Goal: Task Accomplishment & Management: Complete application form

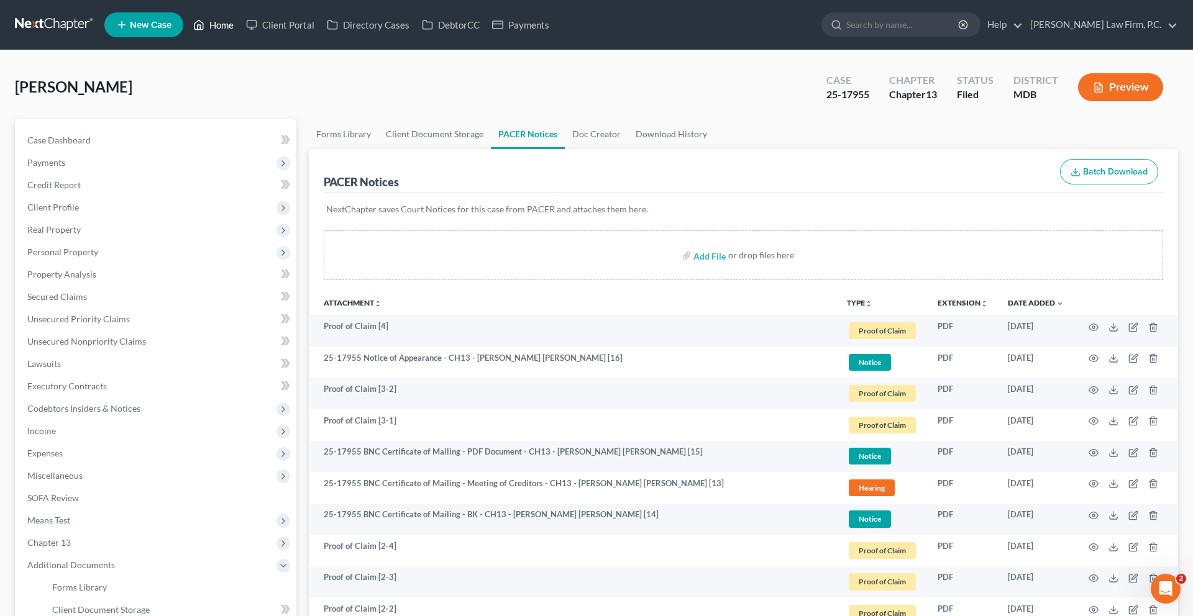
click at [240, 36] on link "Home" at bounding box center [213, 25] width 53 height 22
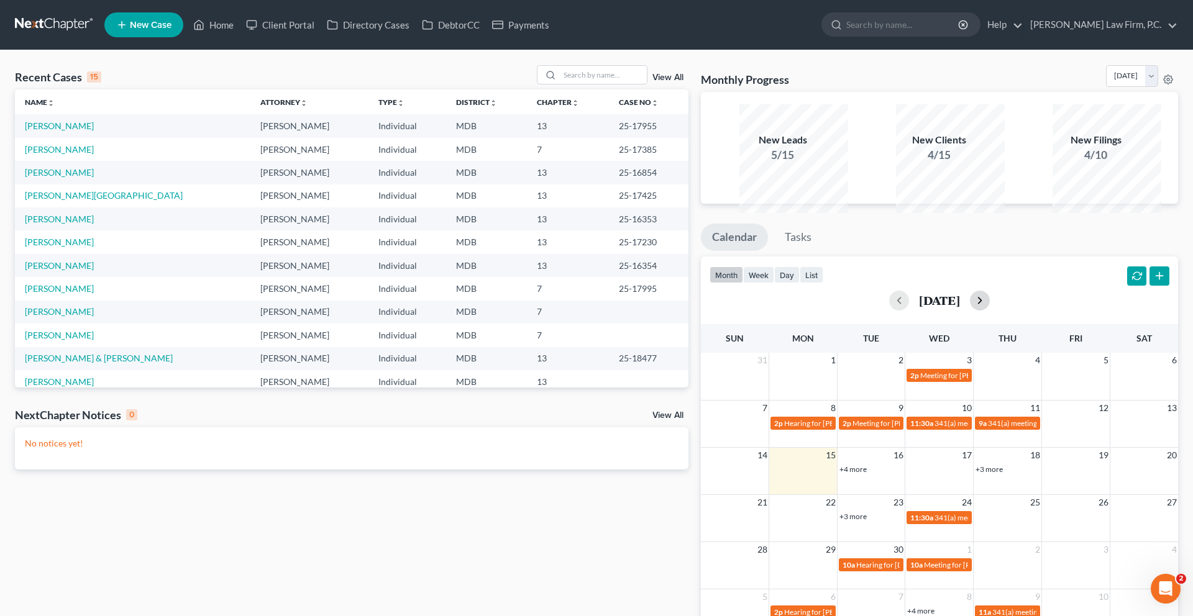
click at [990, 311] on button "button" at bounding box center [980, 301] width 20 height 20
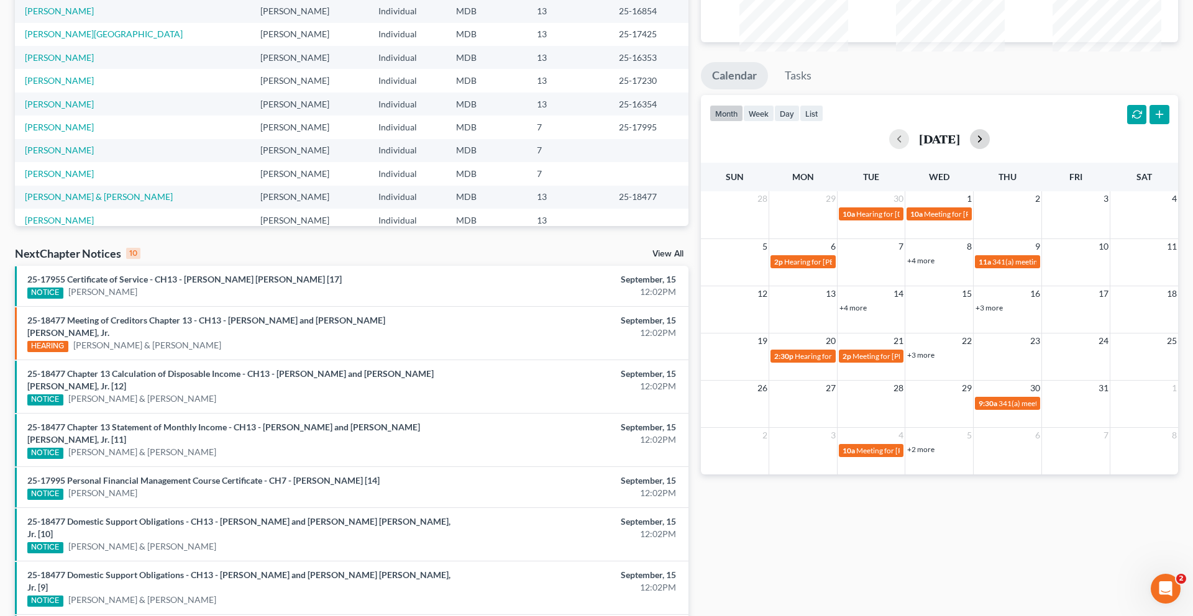
scroll to position [198, 0]
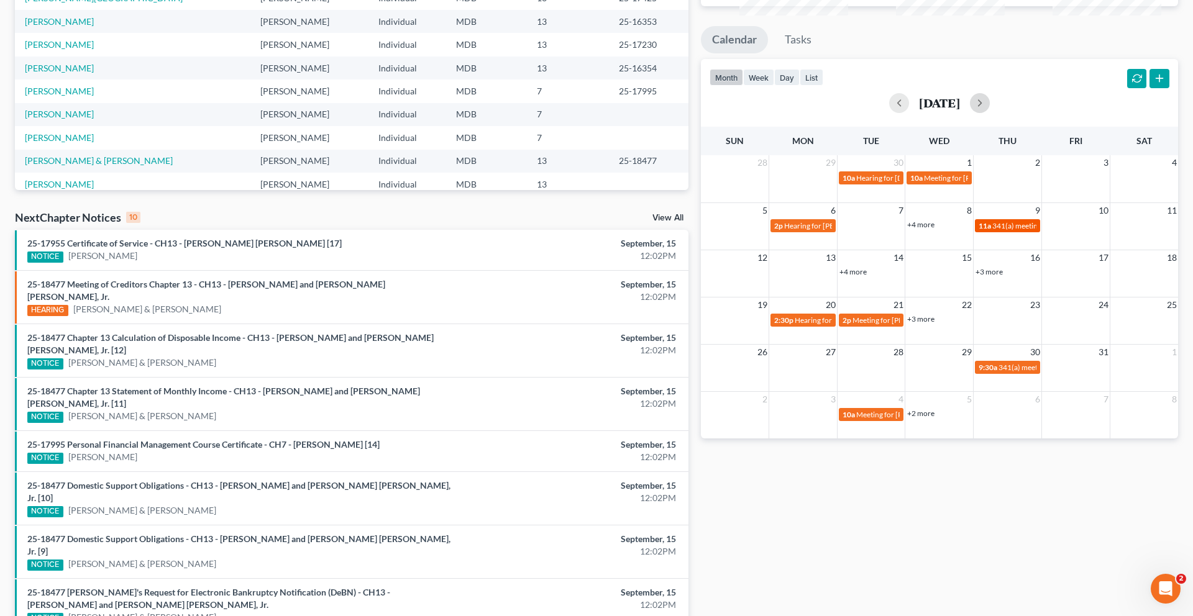
click at [1003, 231] on span "341(a) meeting for [PERSON_NAME]" at bounding box center [1052, 225] width 120 height 9
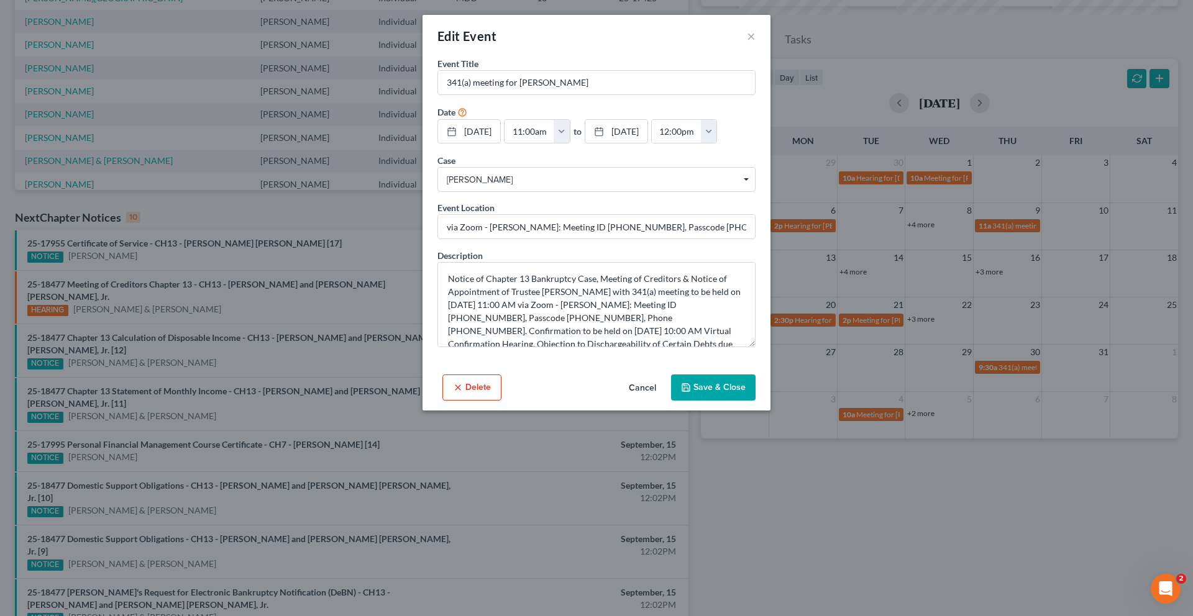
click at [653, 401] on button "Cancel" at bounding box center [642, 388] width 47 height 25
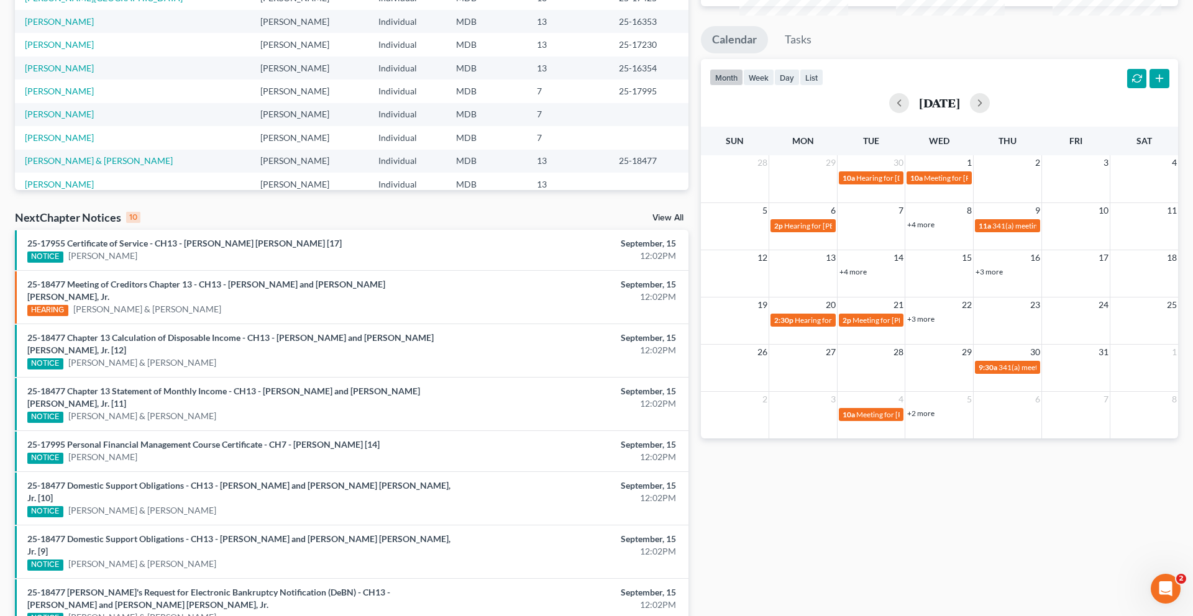
scroll to position [0, 0]
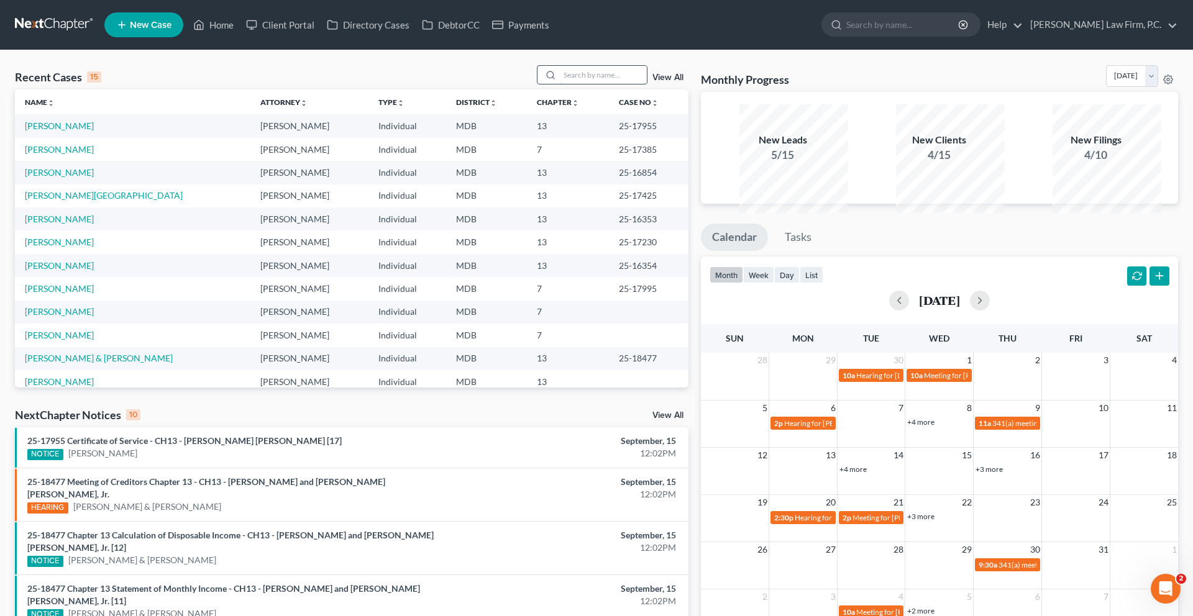
click at [566, 84] on input "search" at bounding box center [603, 75] width 87 height 18
type input "[PERSON_NAME]"
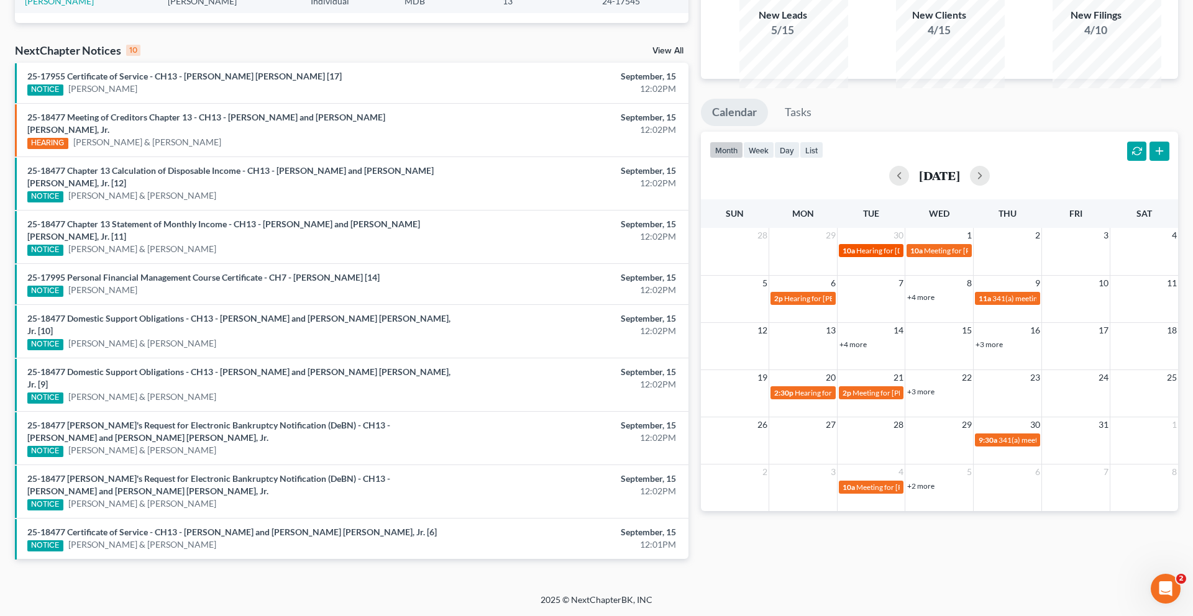
scroll to position [151, 0]
click at [870, 191] on div "[DATE]" at bounding box center [940, 176] width 460 height 30
click at [889, 186] on button "button" at bounding box center [899, 176] width 20 height 20
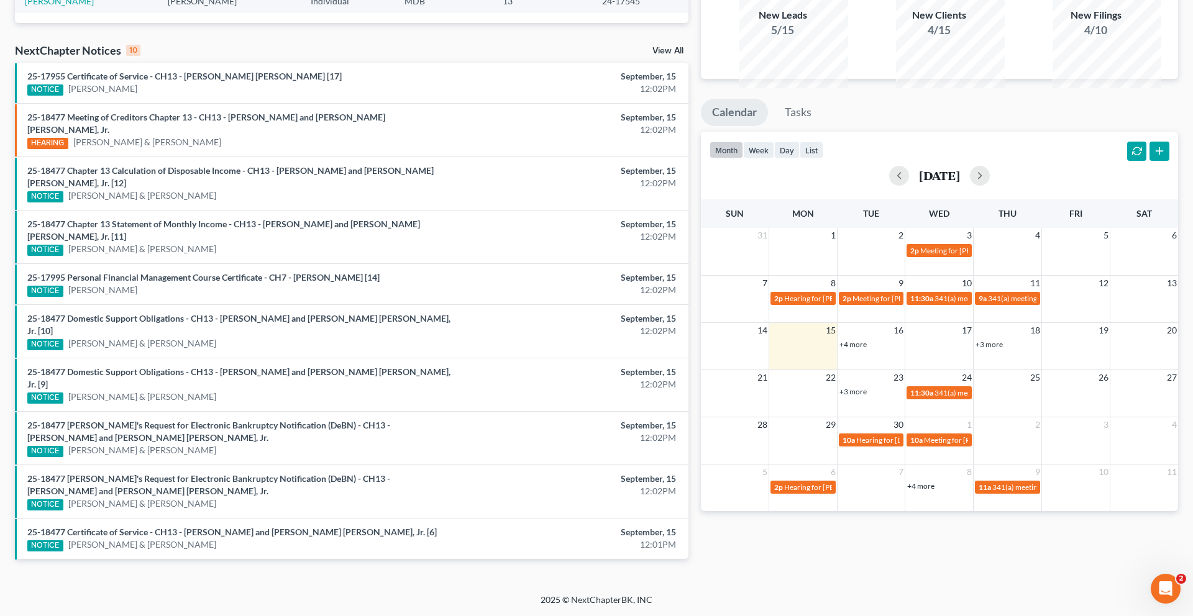
click at [851, 349] on link "+4 more" at bounding box center [852, 344] width 27 height 9
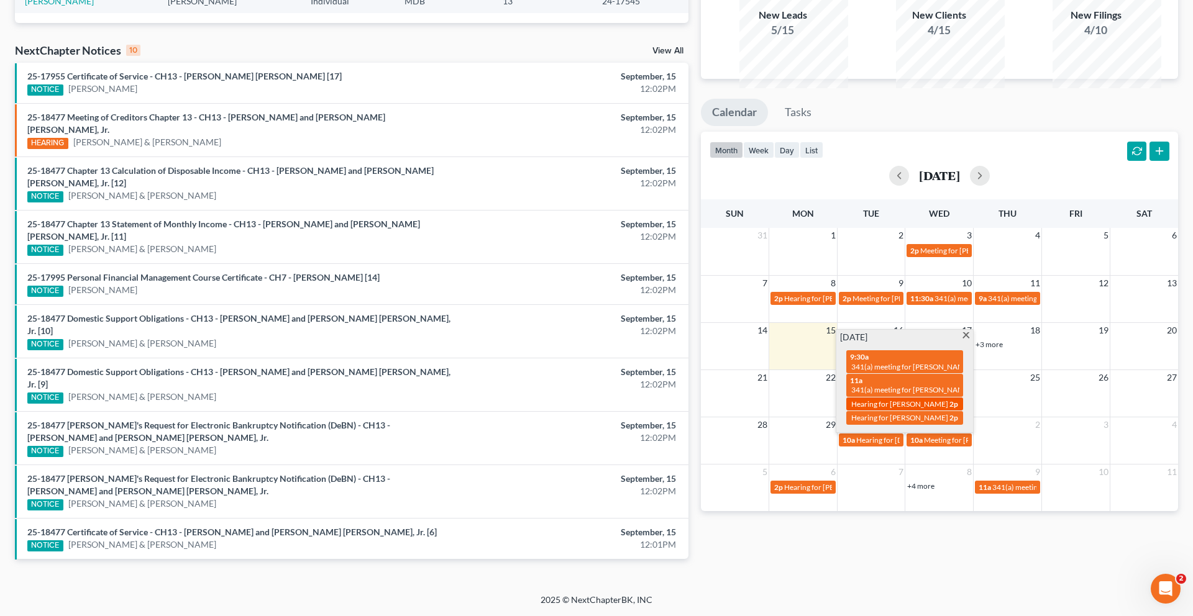
click at [889, 409] on div "2p Hearing for [PERSON_NAME]" at bounding box center [904, 404] width 109 height 9
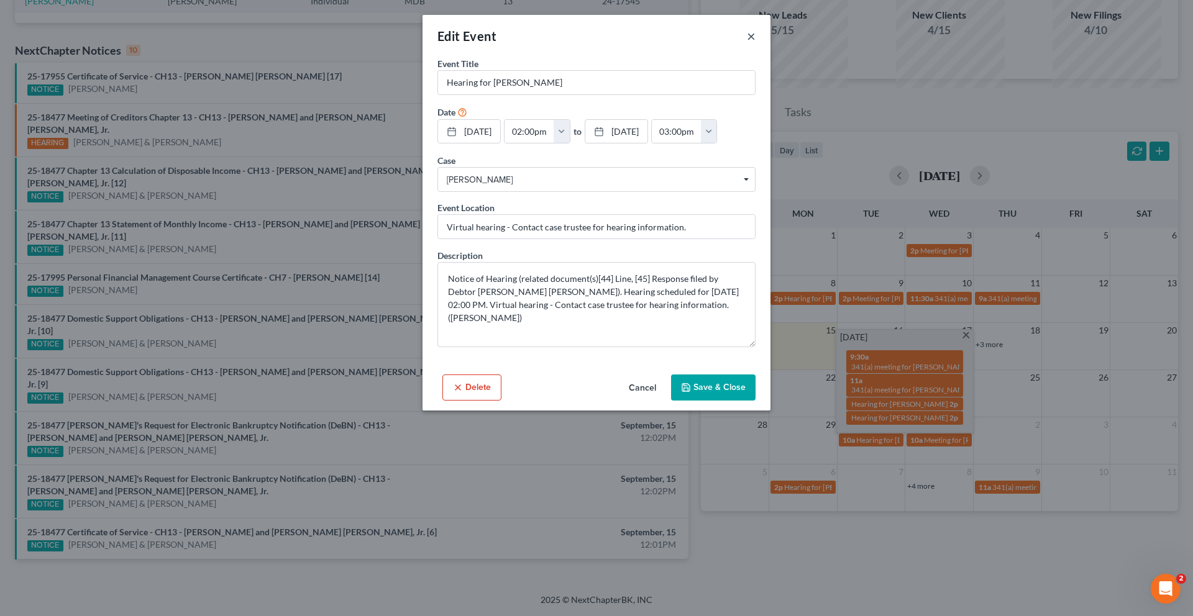
click at [756, 43] on button "×" at bounding box center [751, 36] width 9 height 15
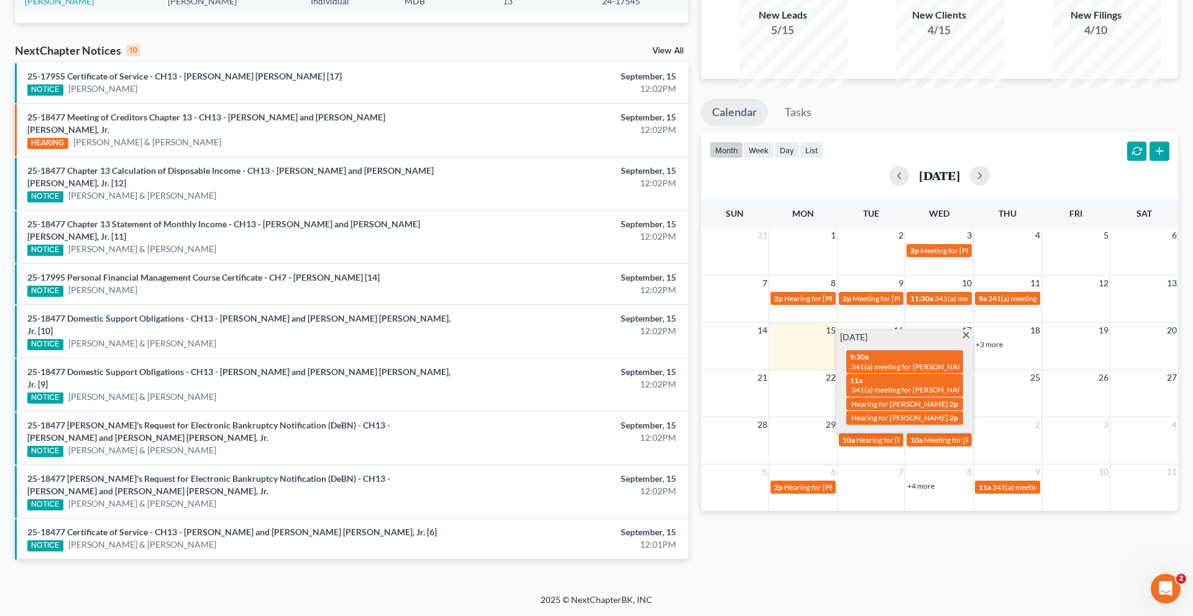
scroll to position [0, 0]
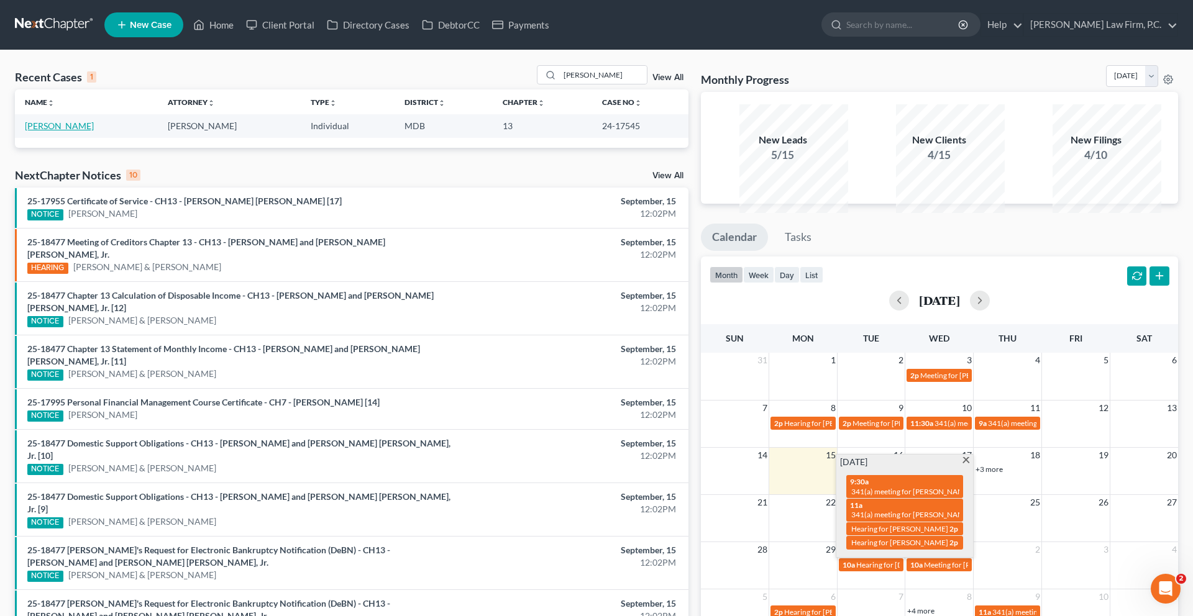
click at [78, 131] on link "[PERSON_NAME]" at bounding box center [59, 126] width 69 height 11
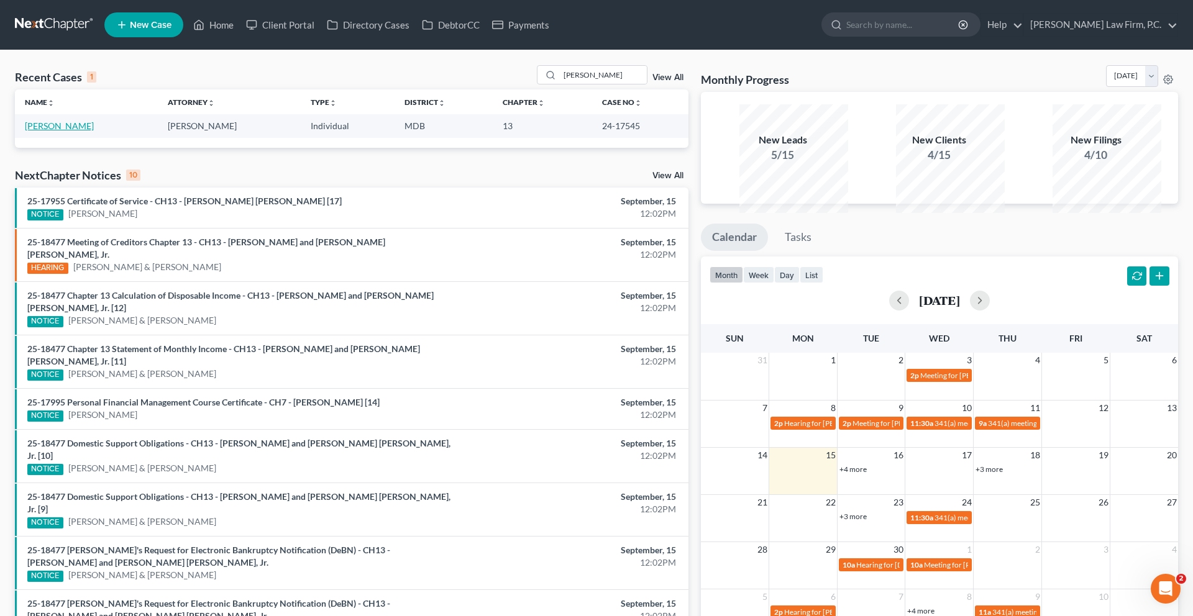
select select "1"
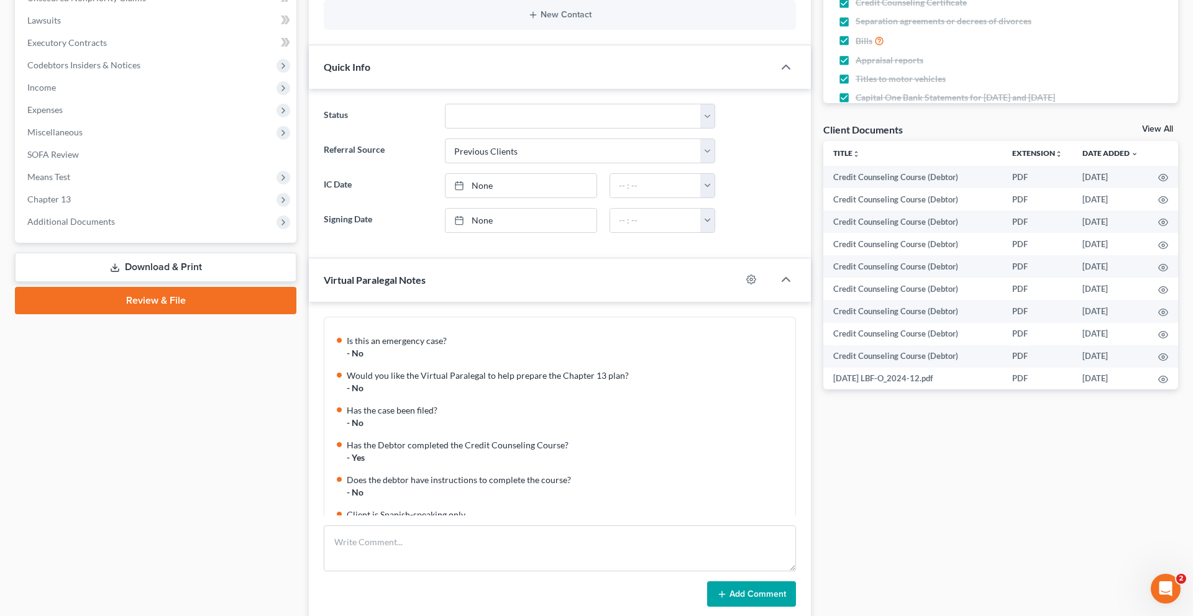
scroll to position [846, 0]
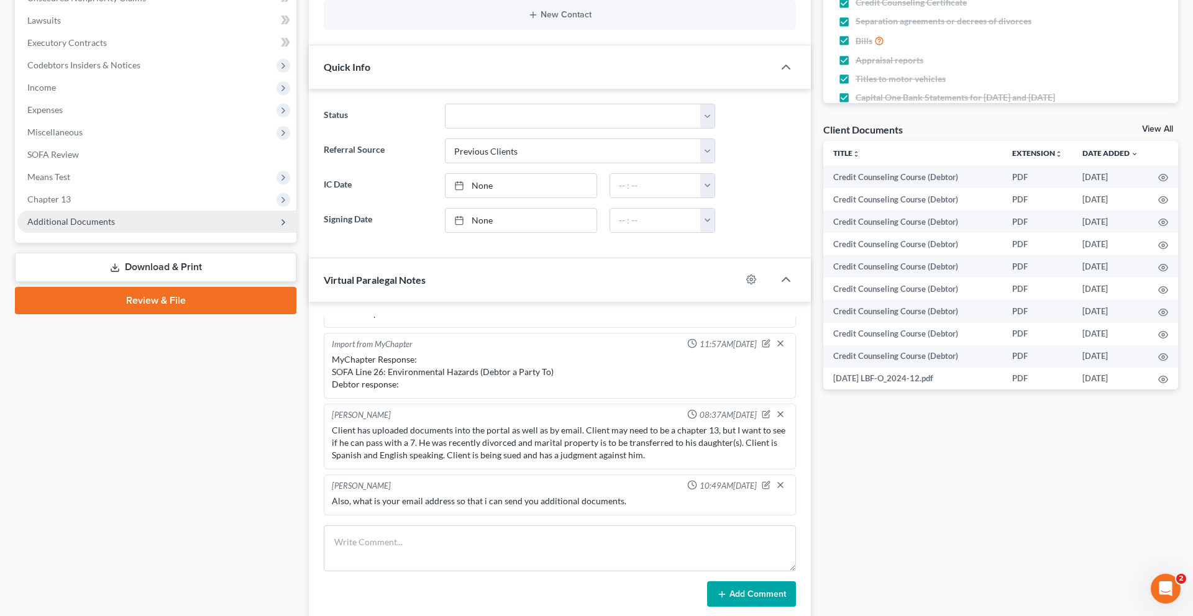
click at [94, 233] on span "Additional Documents" at bounding box center [156, 222] width 279 height 22
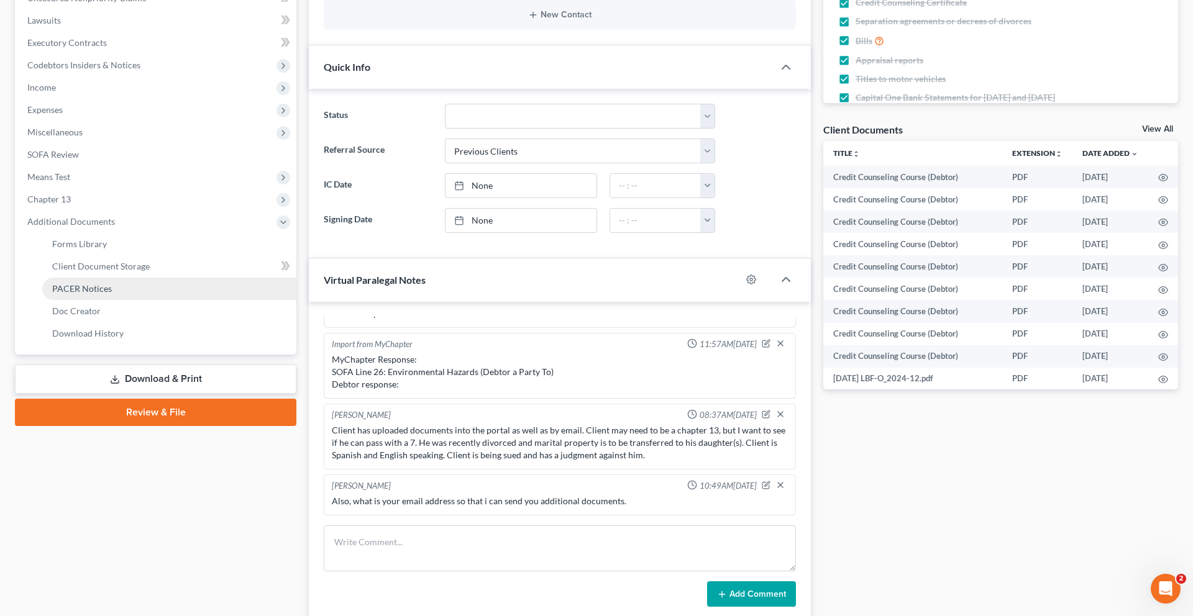
click at [99, 294] on span "PACER Notices" at bounding box center [82, 288] width 60 height 11
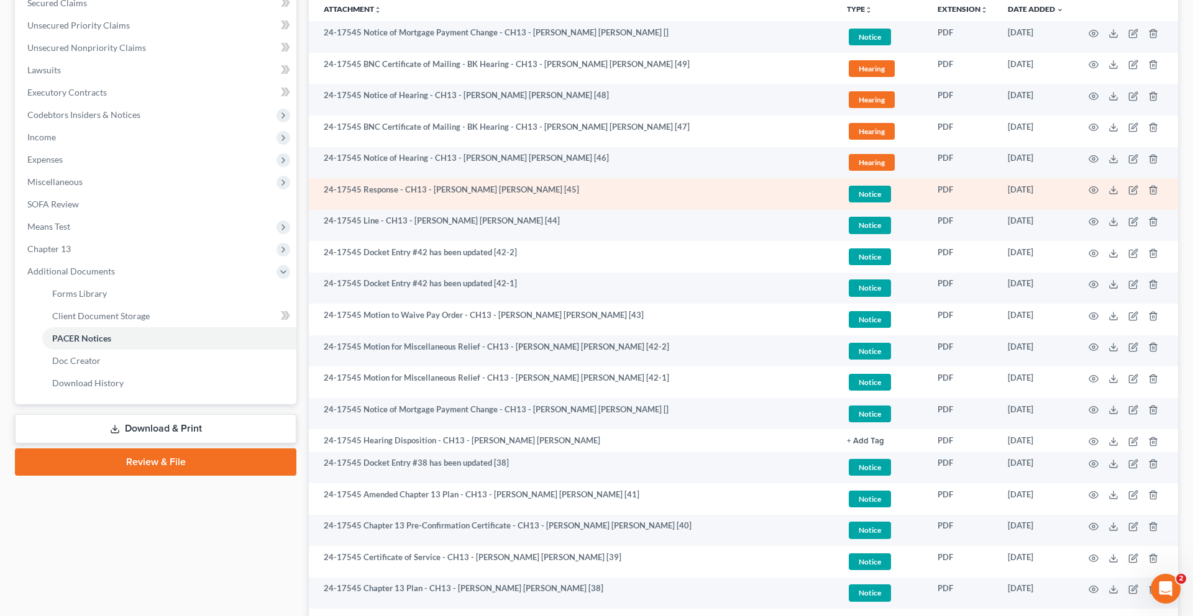
scroll to position [304, 0]
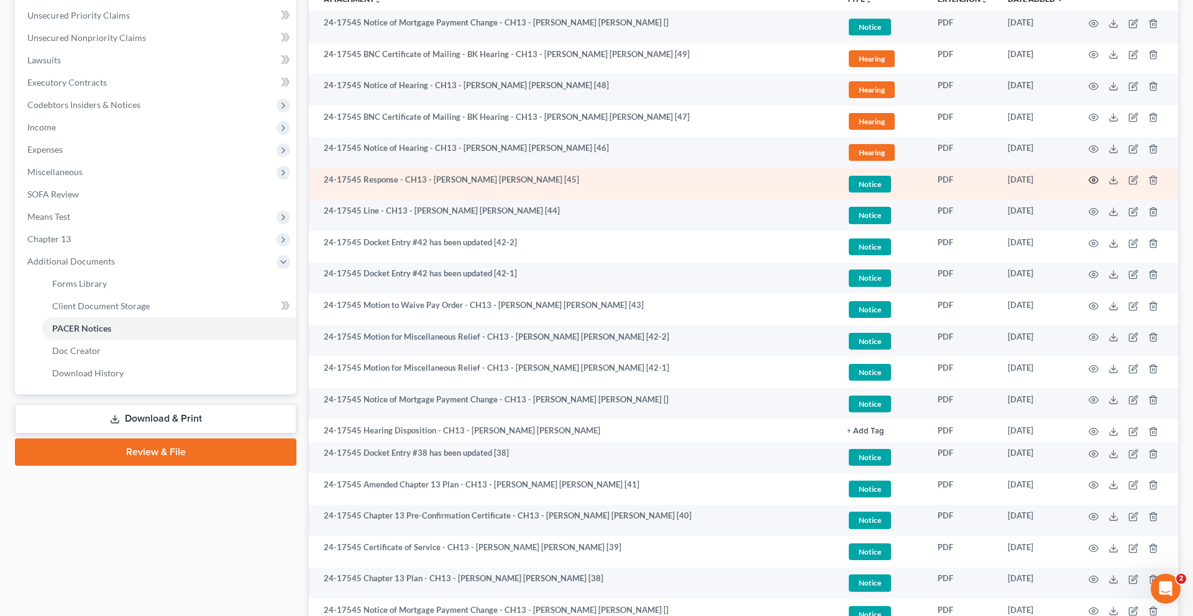
click at [1089, 185] on icon "button" at bounding box center [1094, 180] width 10 height 10
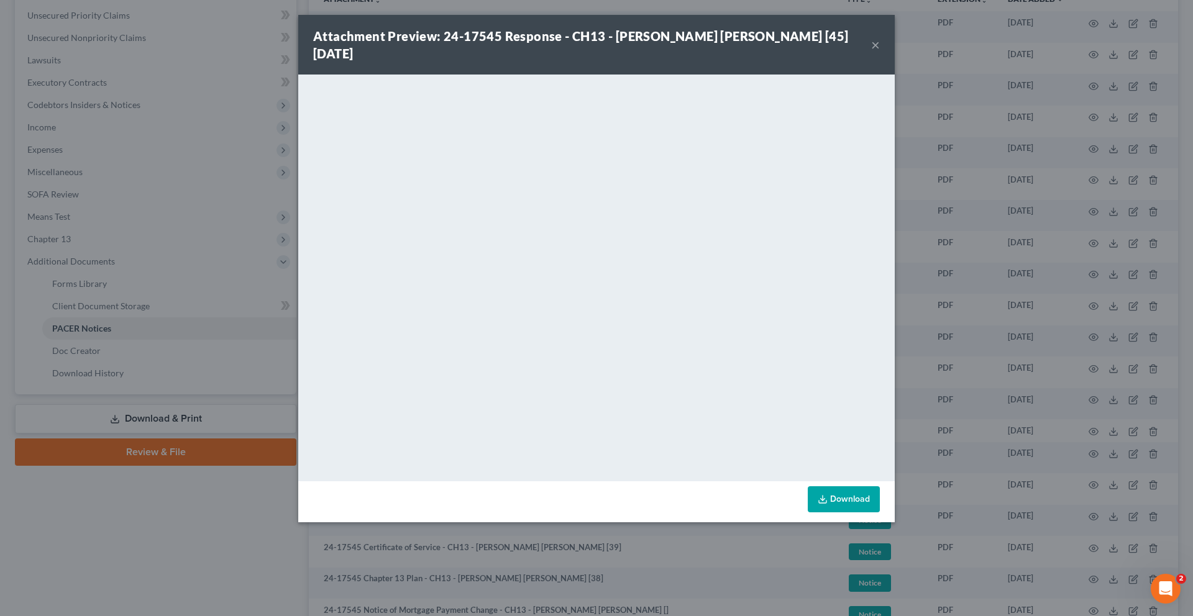
click at [880, 50] on button "×" at bounding box center [875, 44] width 9 height 15
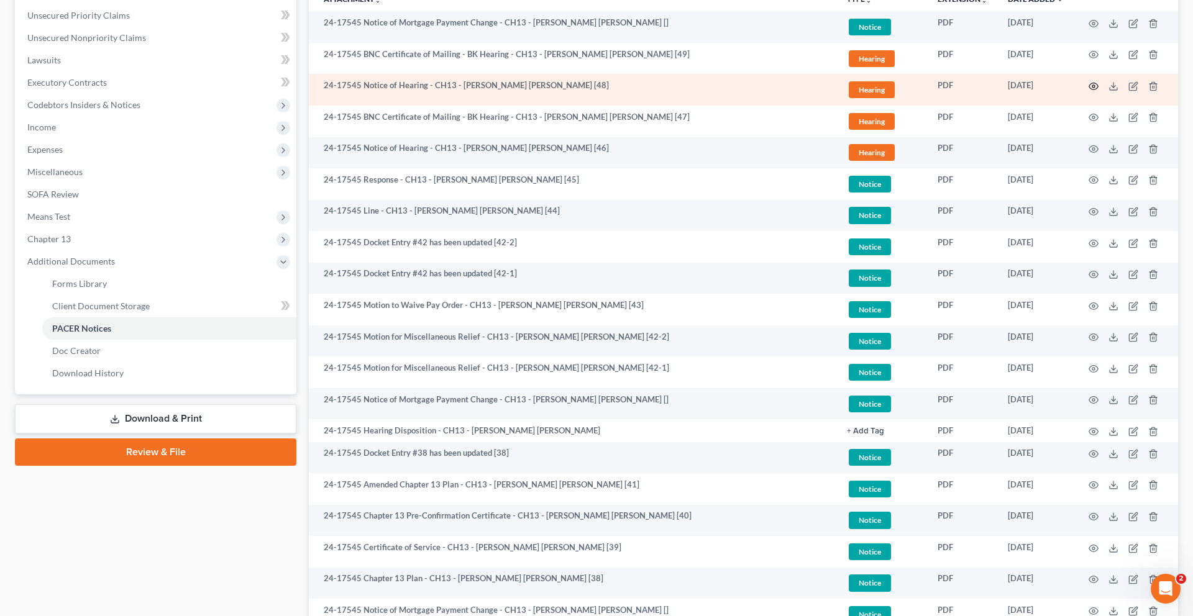
click at [1089, 91] on icon "button" at bounding box center [1094, 86] width 10 height 10
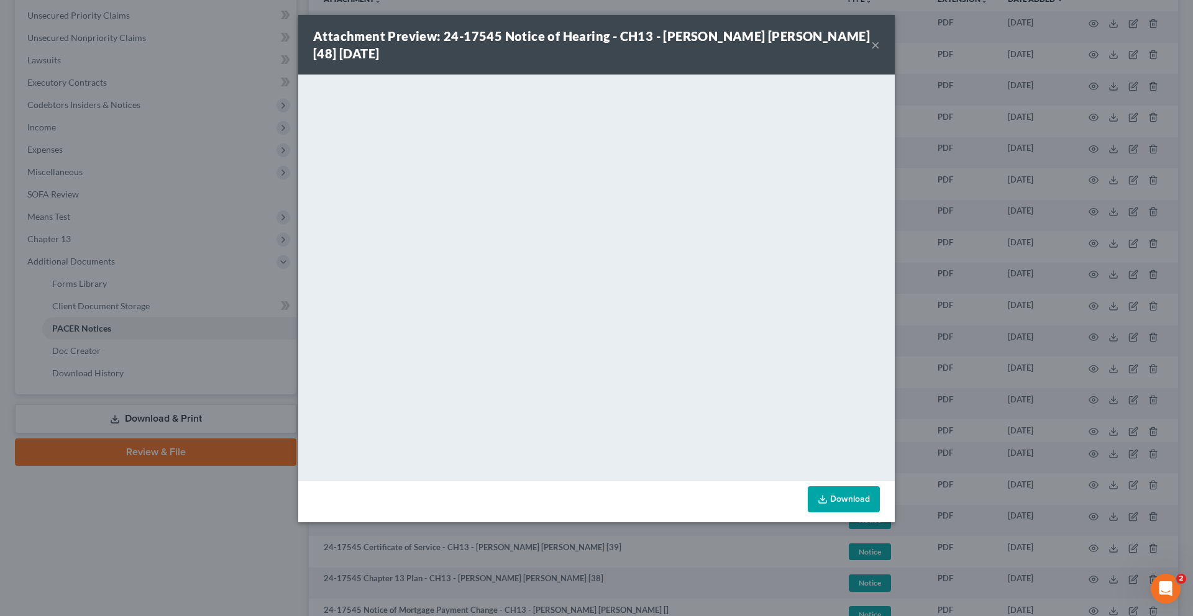
click at [880, 52] on button "×" at bounding box center [875, 44] width 9 height 15
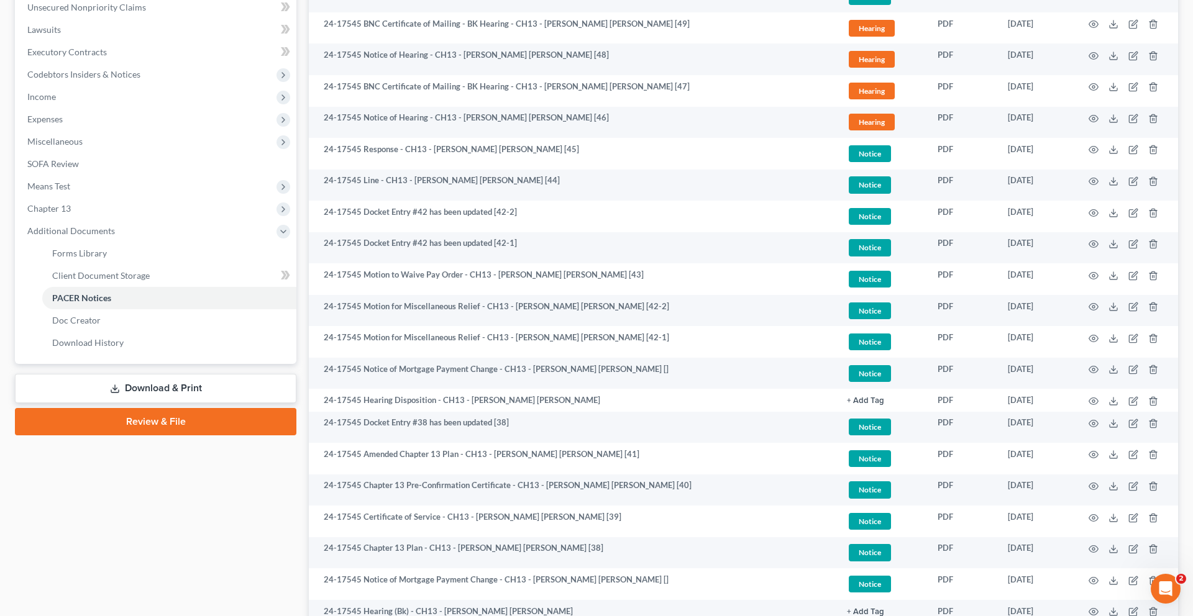
scroll to position [335, 0]
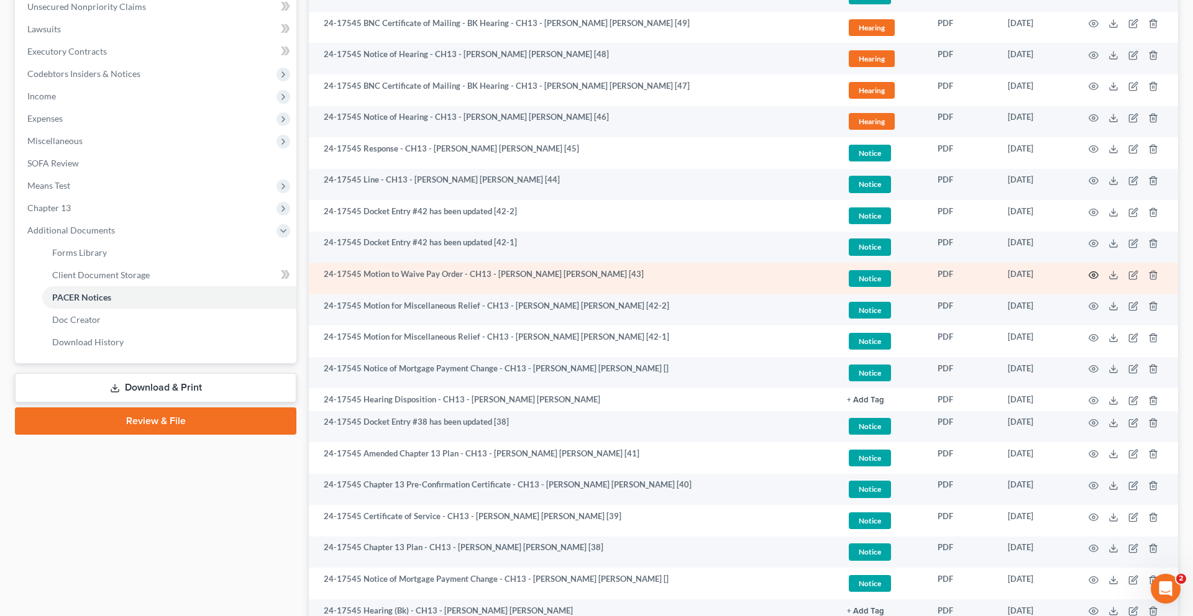
click at [1089, 280] on icon "button" at bounding box center [1094, 275] width 10 height 10
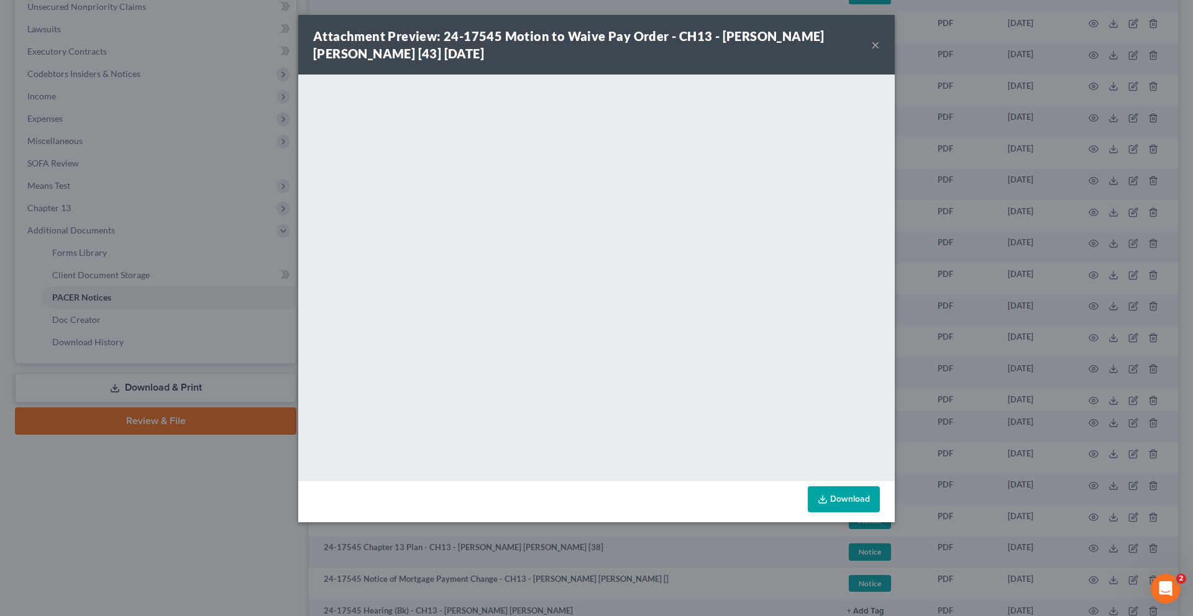
click at [880, 52] on button "×" at bounding box center [875, 44] width 9 height 15
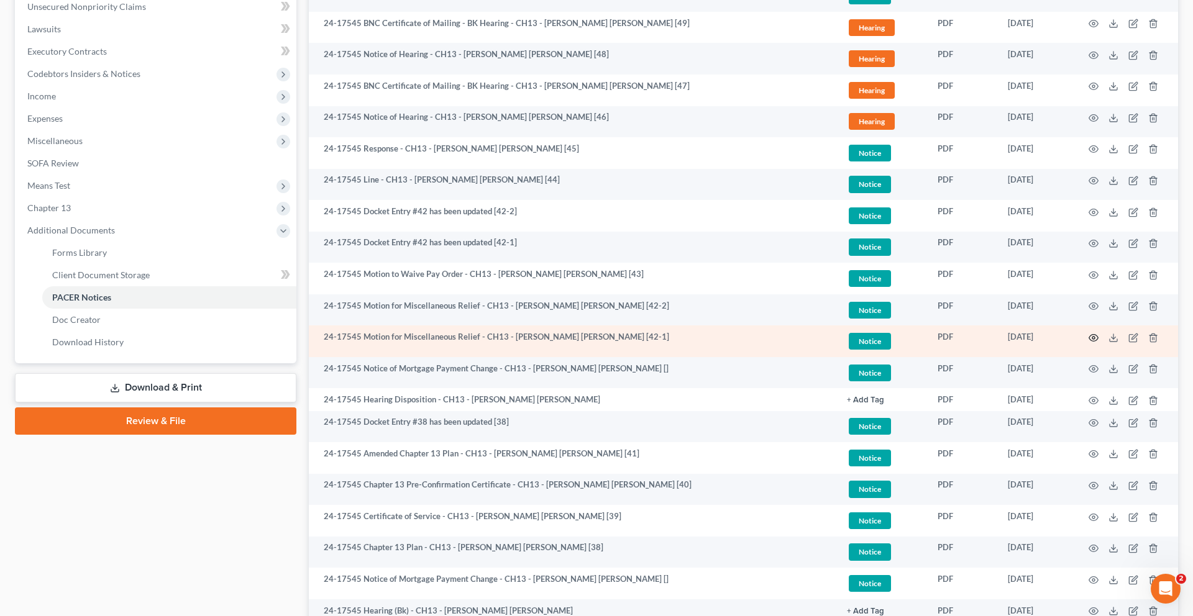
click at [1089, 343] on icon "button" at bounding box center [1094, 338] width 10 height 10
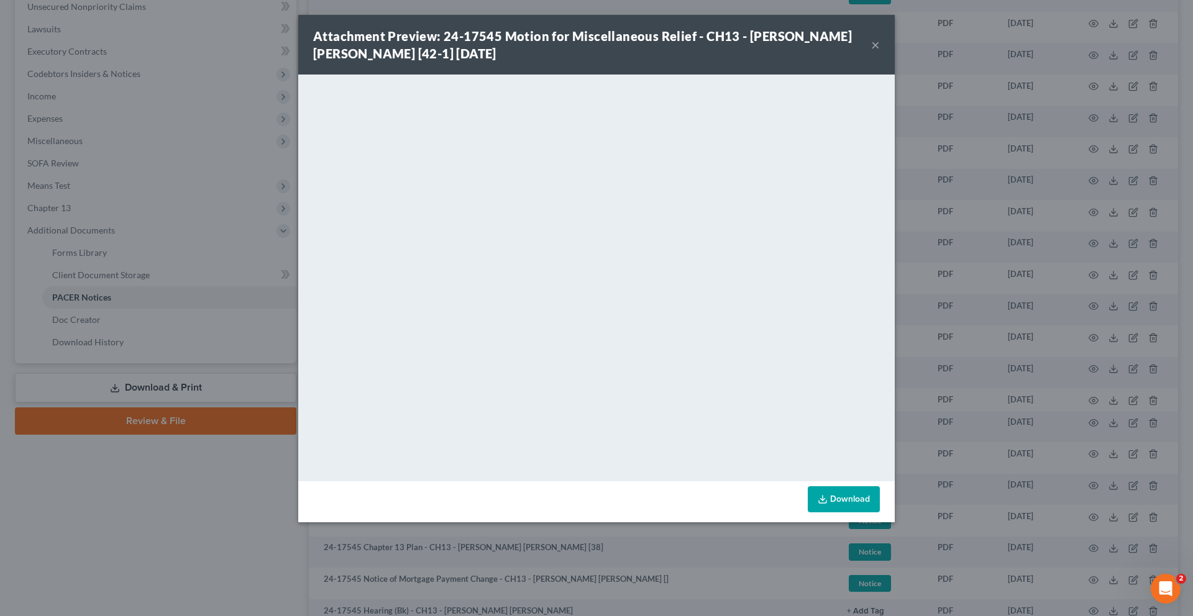
click at [880, 52] on button "×" at bounding box center [875, 44] width 9 height 15
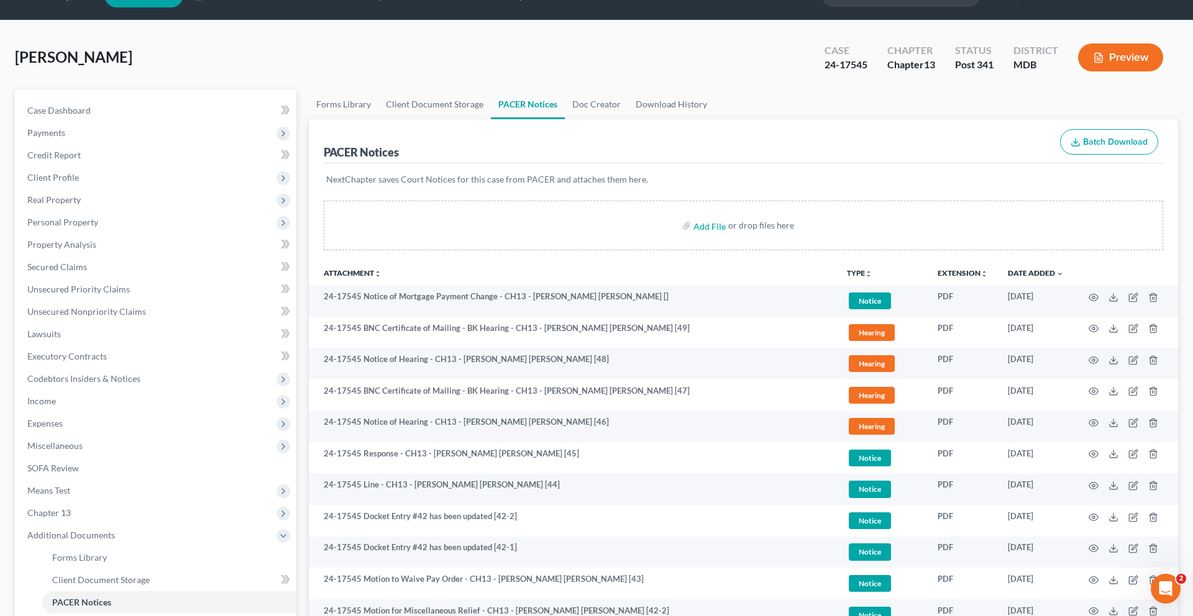
scroll to position [0, 0]
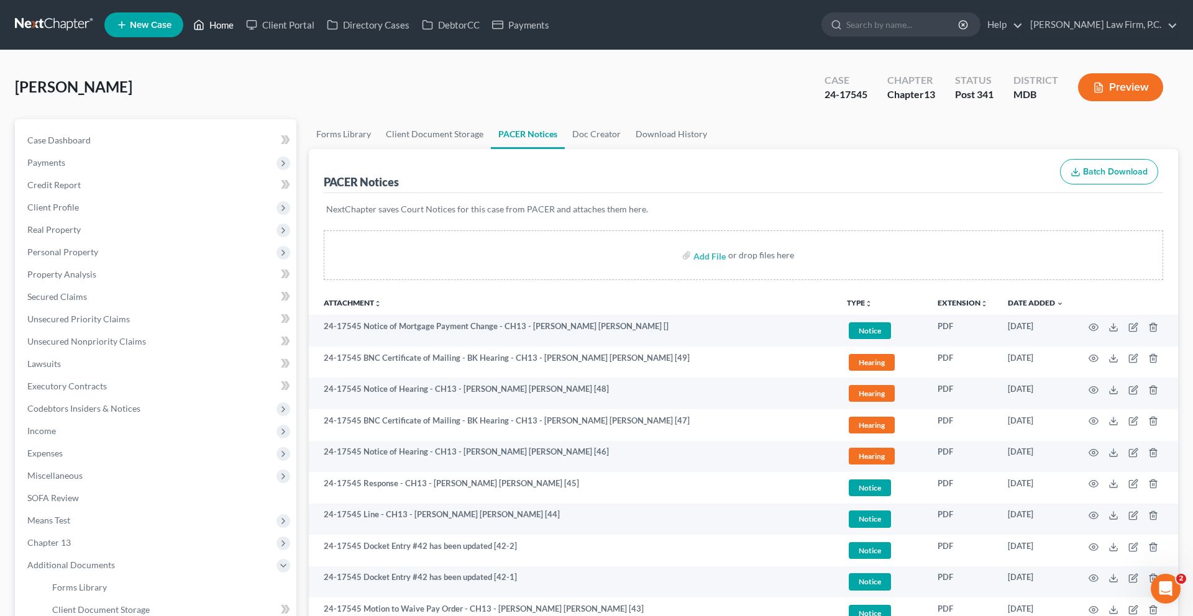
click at [240, 31] on link "Home" at bounding box center [213, 25] width 53 height 22
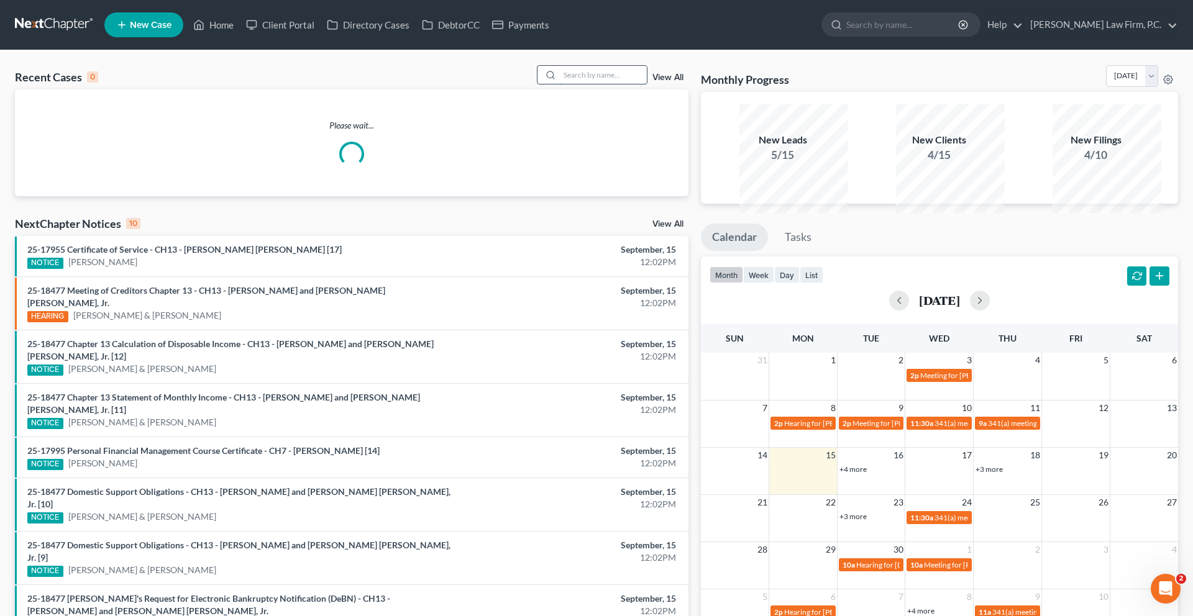
click at [560, 84] on input "search" at bounding box center [603, 75] width 87 height 18
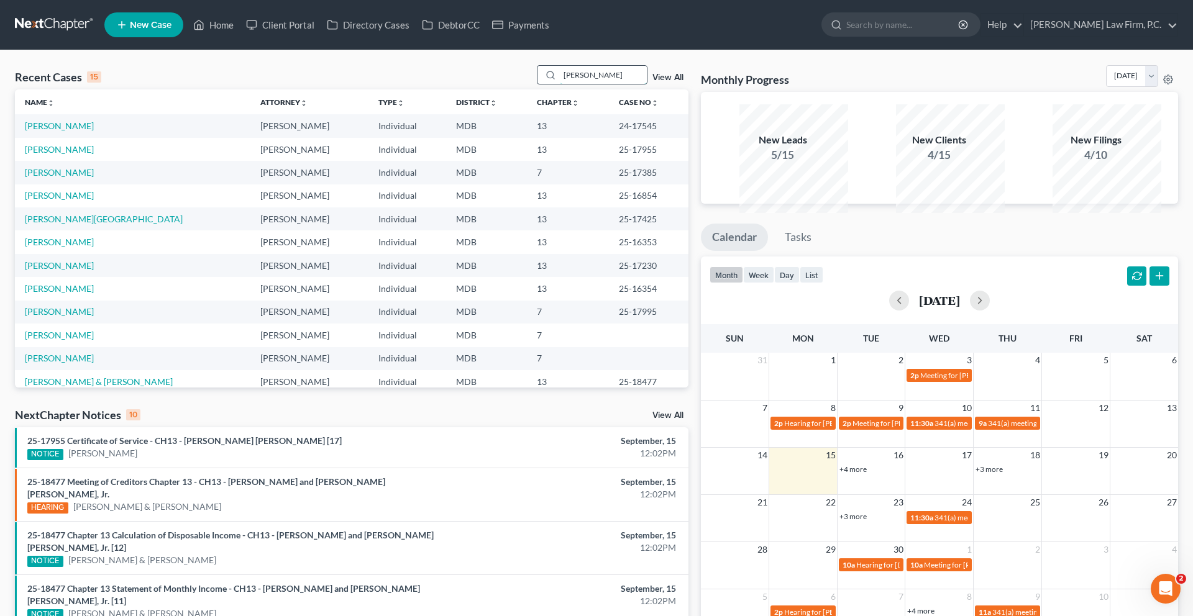
type input "[PERSON_NAME]"
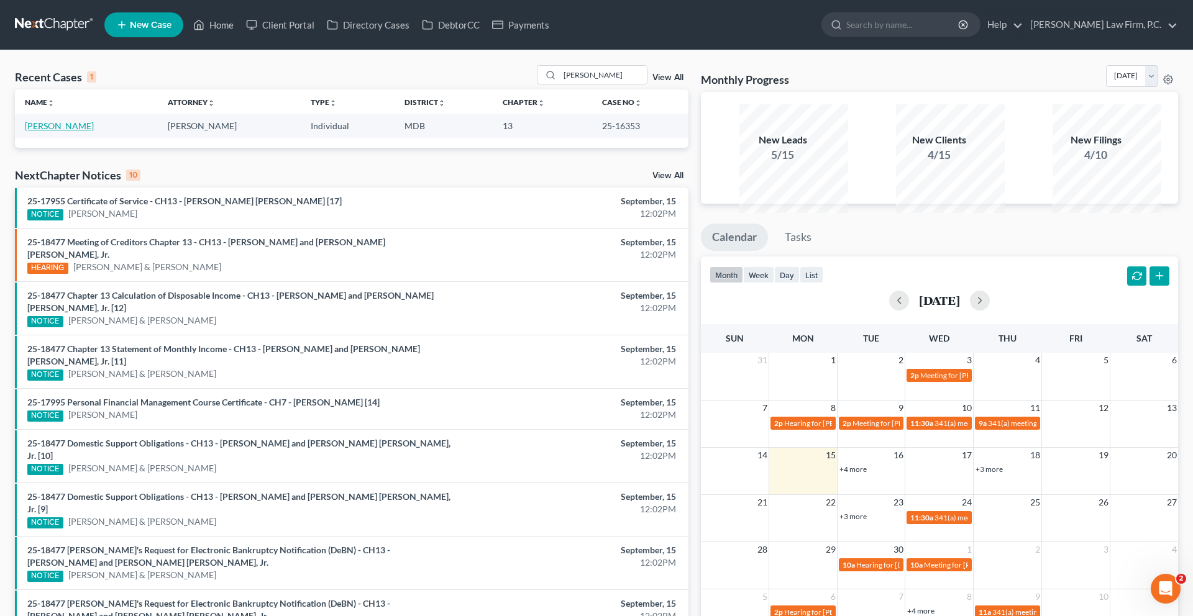
click at [60, 131] on link "[PERSON_NAME]" at bounding box center [59, 126] width 69 height 11
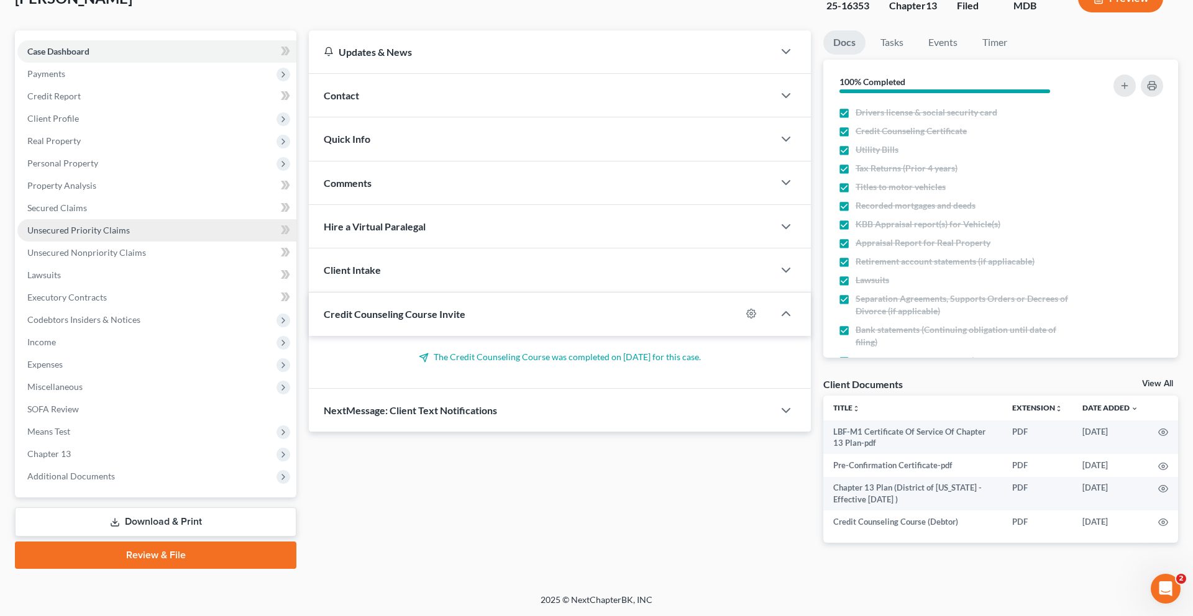
scroll to position [153, 0]
click at [89, 376] on span "Expenses" at bounding box center [156, 365] width 279 height 22
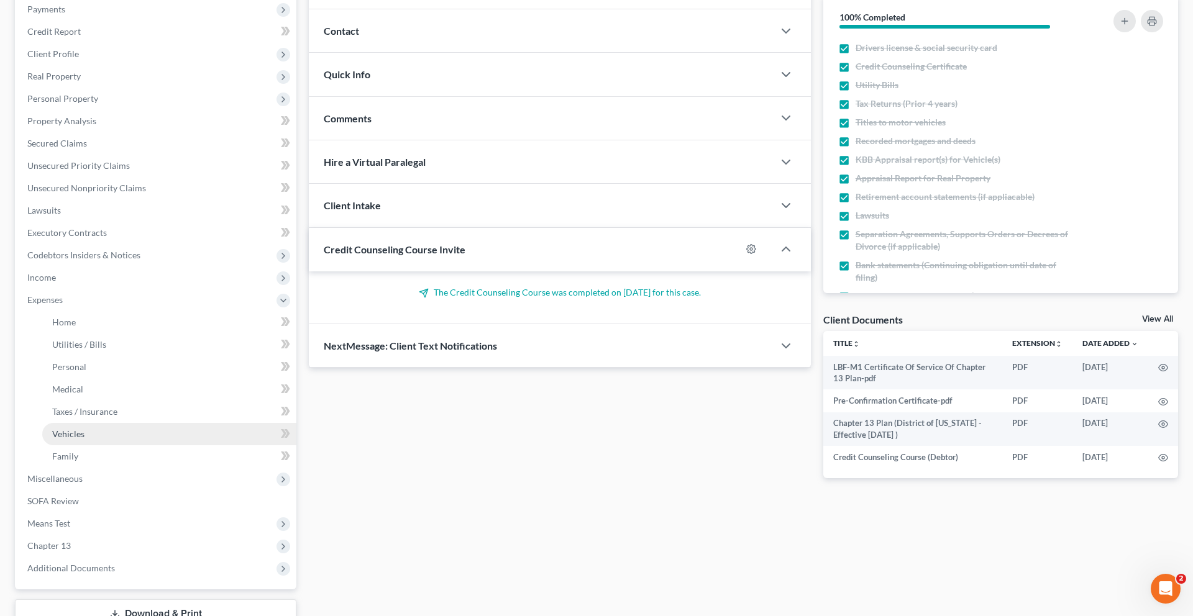
click at [85, 439] on span "Vehicles" at bounding box center [68, 434] width 32 height 11
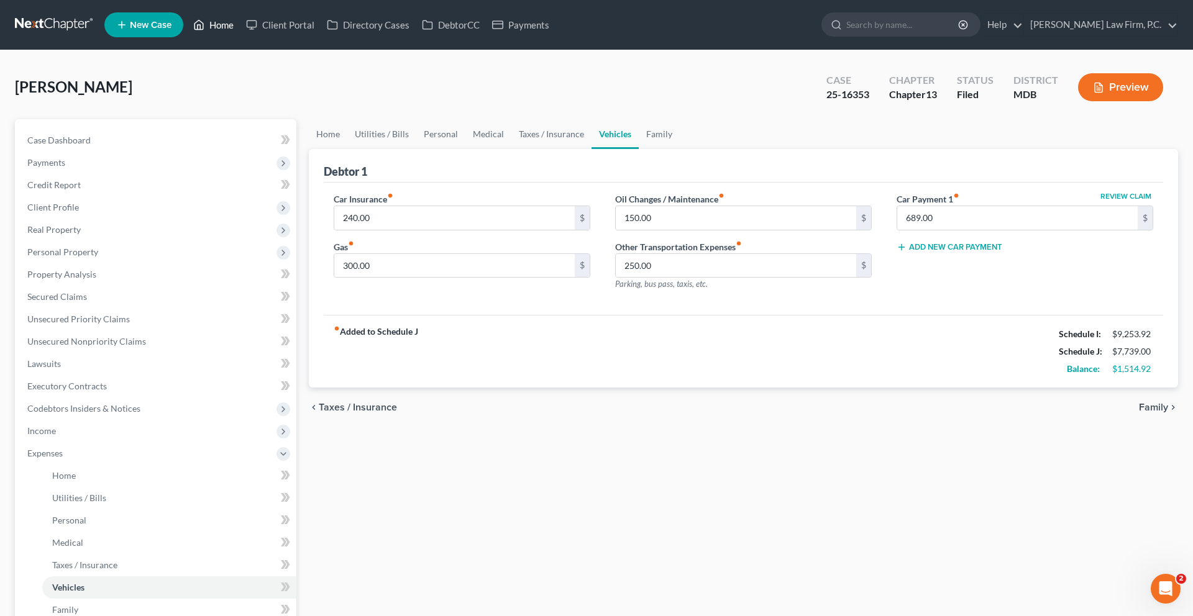
click at [240, 25] on link "Home" at bounding box center [213, 25] width 53 height 22
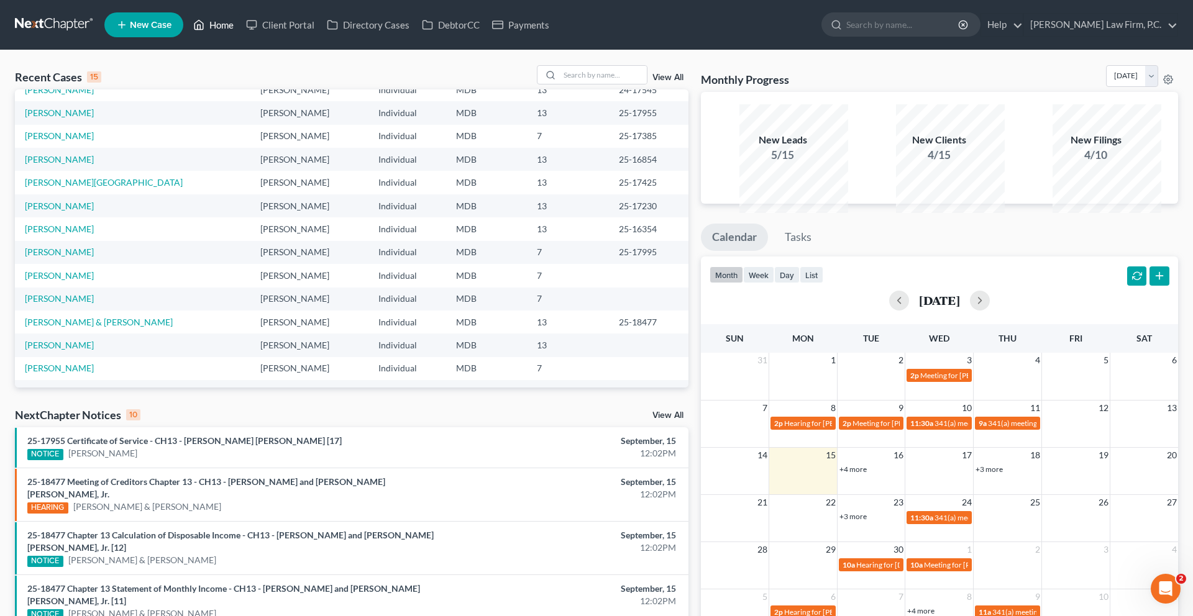
scroll to position [78, 0]
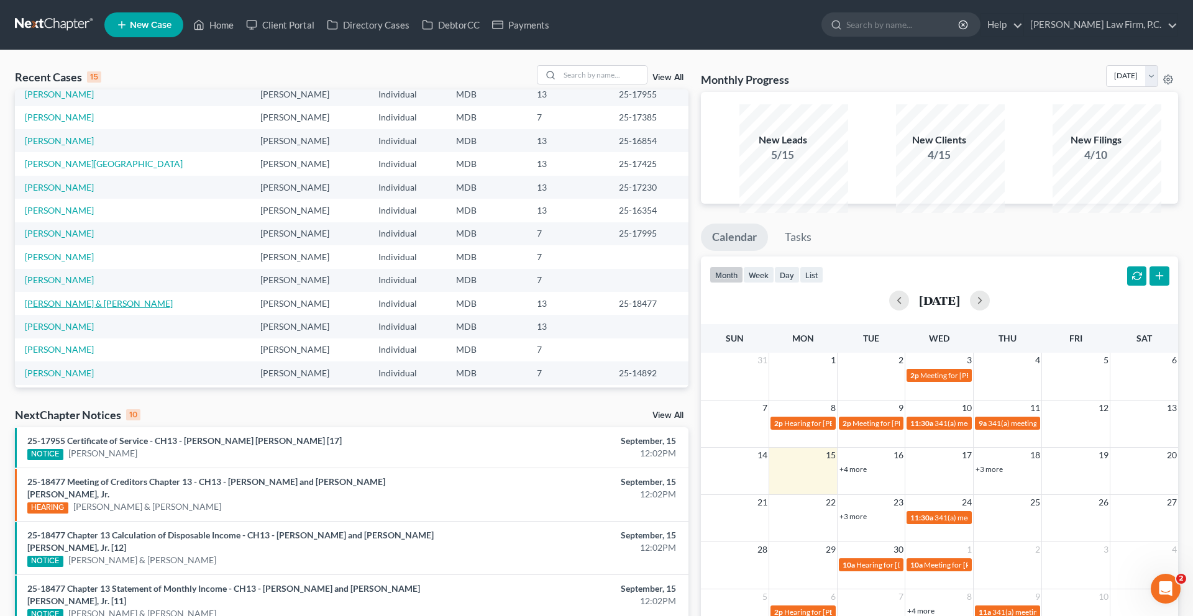
click at [93, 309] on link "[PERSON_NAME] & [PERSON_NAME]" at bounding box center [99, 303] width 148 height 11
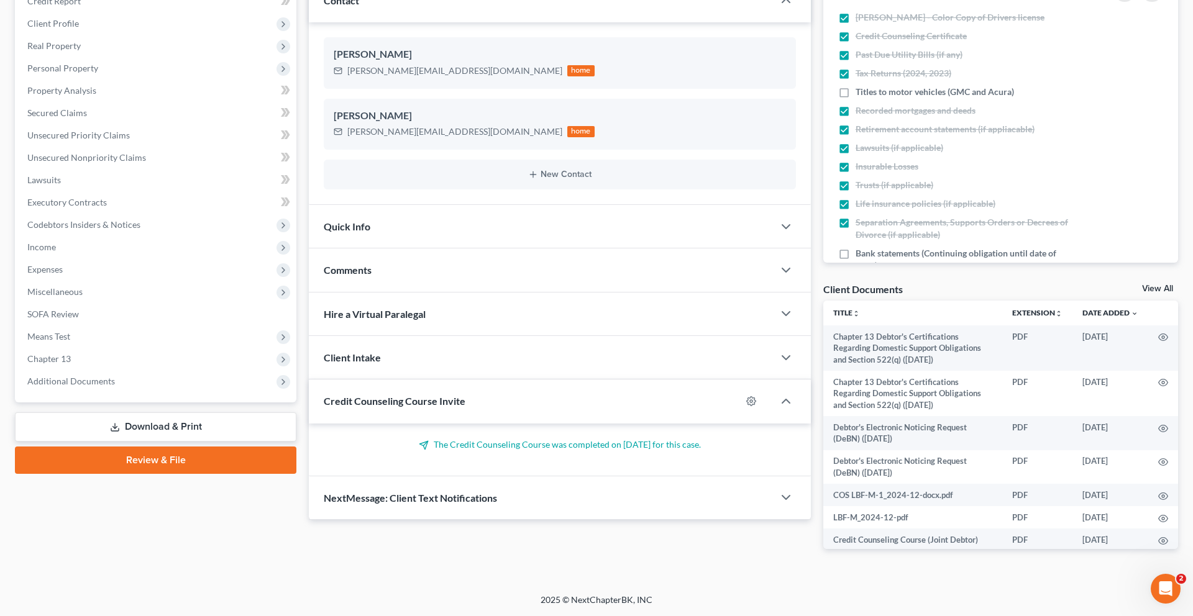
scroll to position [382, 0]
click at [119, 447] on link "Review & File" at bounding box center [155, 460] width 281 height 27
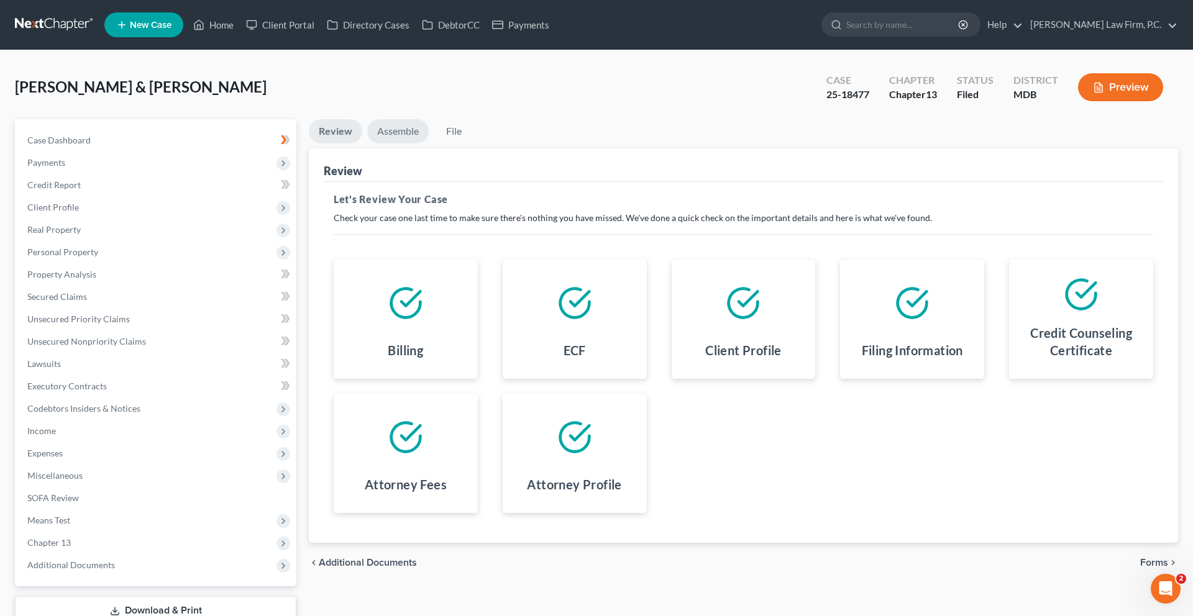
click at [426, 144] on link "Assemble" at bounding box center [398, 131] width 62 height 24
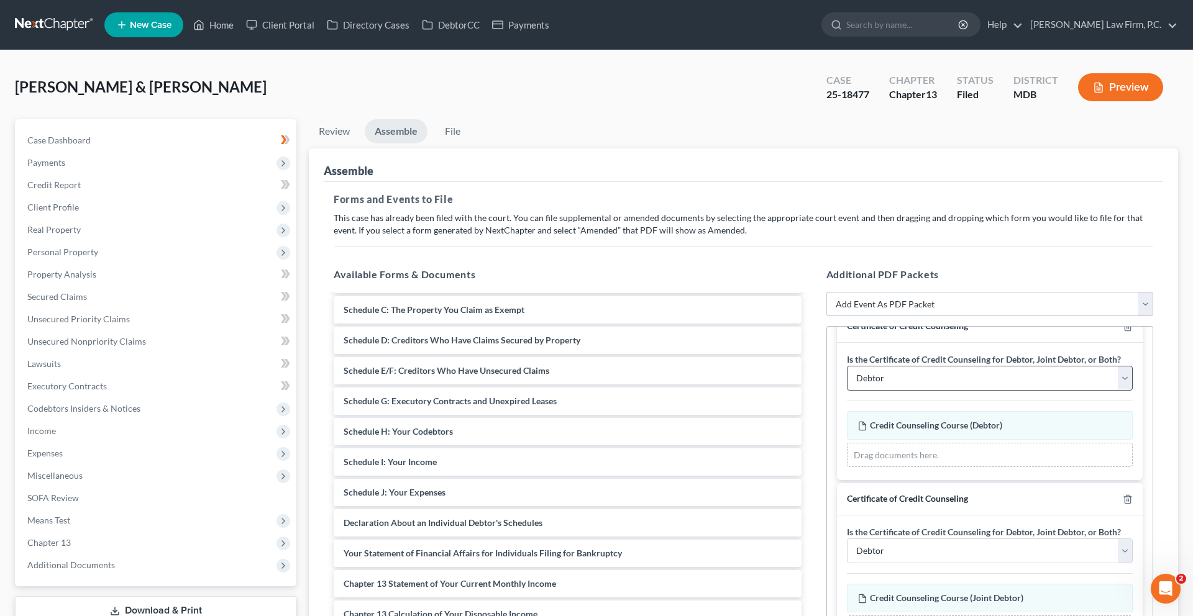
scroll to position [39, 0]
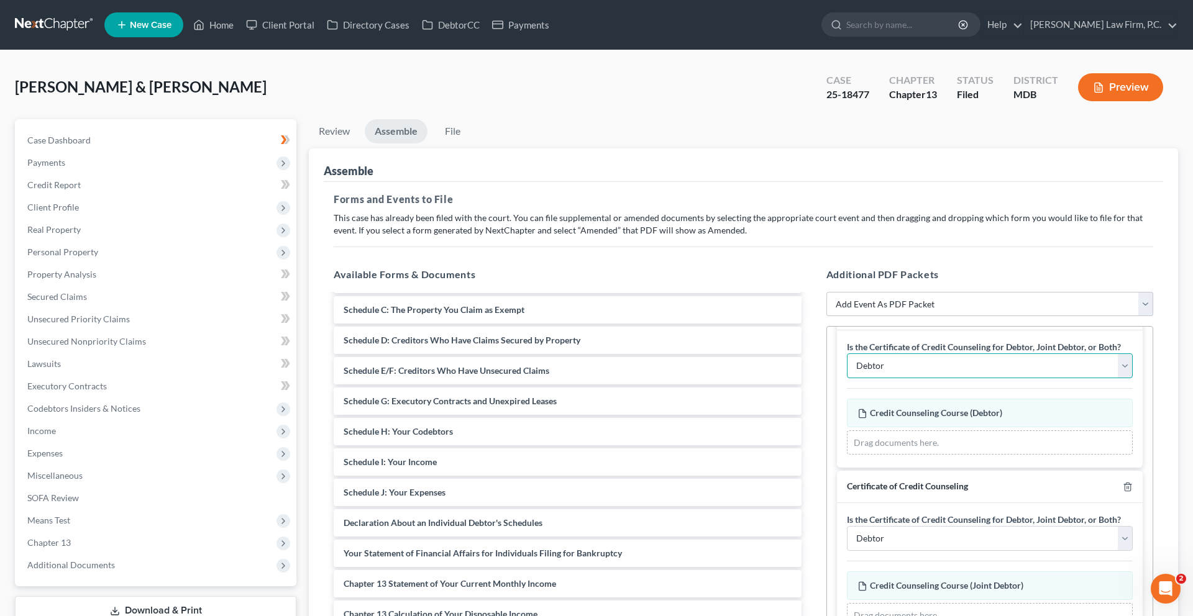
click at [1009, 378] on select "Debtor Joint Debtor Debtor and Joint Debtor" at bounding box center [990, 366] width 286 height 25
click at [849, 378] on select "Debtor Joint Debtor Debtor and Joint Debtor" at bounding box center [990, 366] width 286 height 25
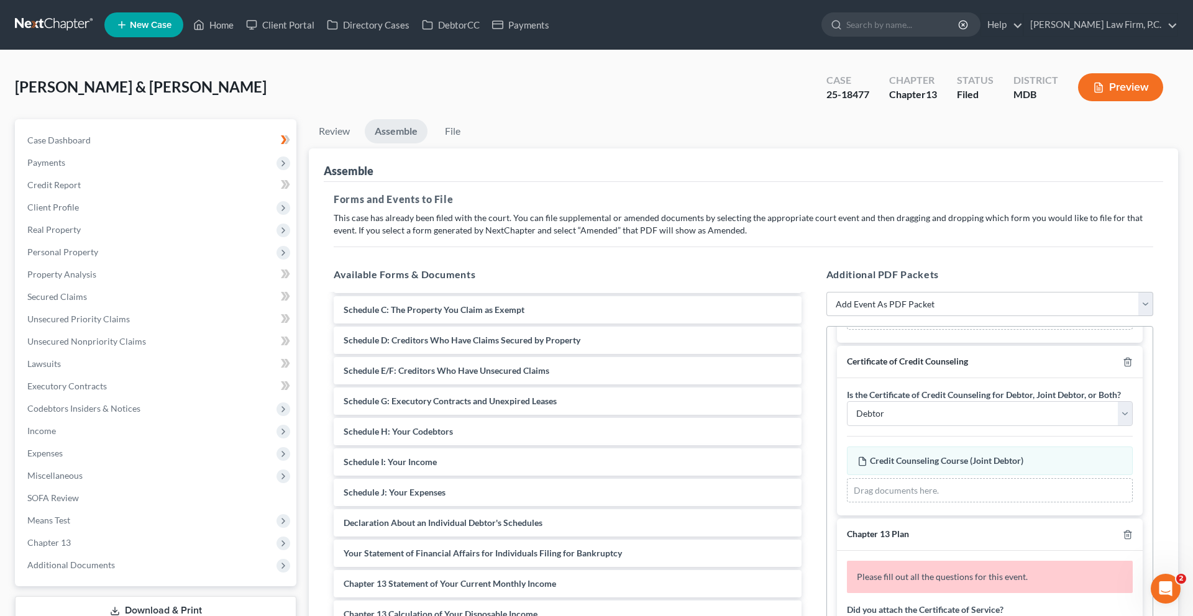
scroll to position [186, 0]
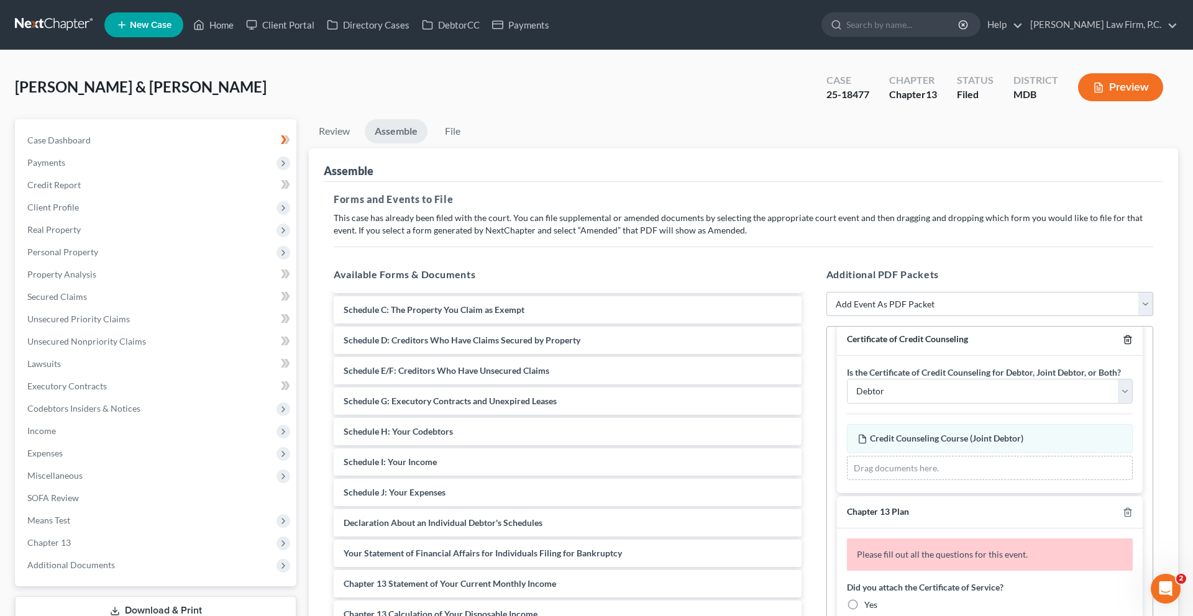
click at [1123, 345] on icon "button" at bounding box center [1128, 340] width 10 height 10
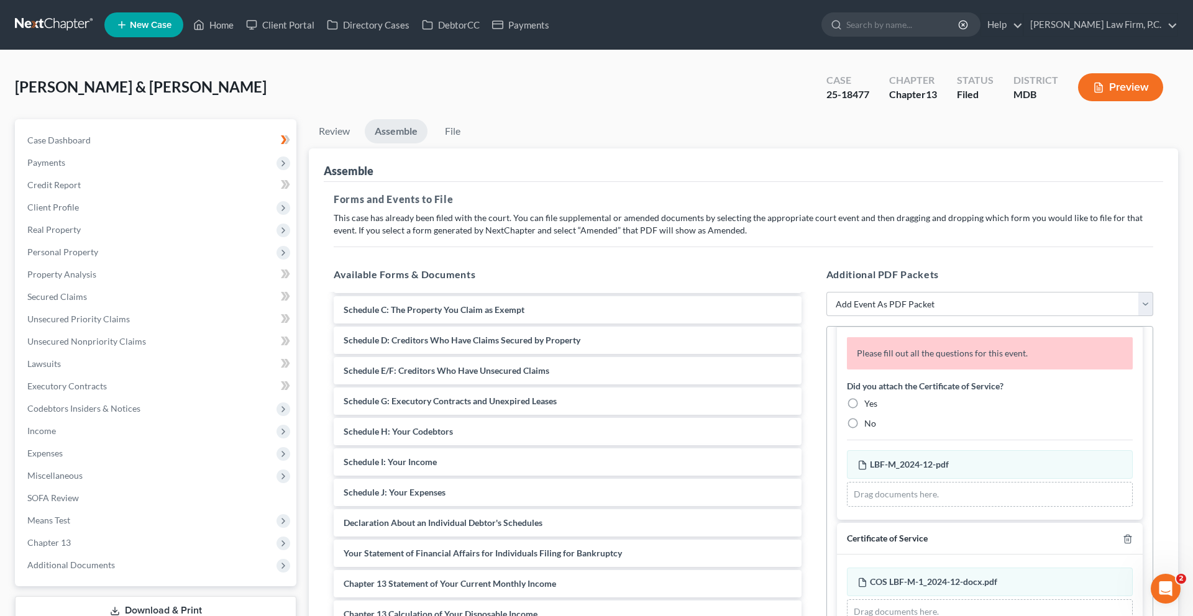
scroll to position [217, 0]
click at [1117, 325] on div "Chapter 13 Plan" at bounding box center [990, 309] width 306 height 32
click at [1123, 314] on icon "button" at bounding box center [1128, 309] width 10 height 10
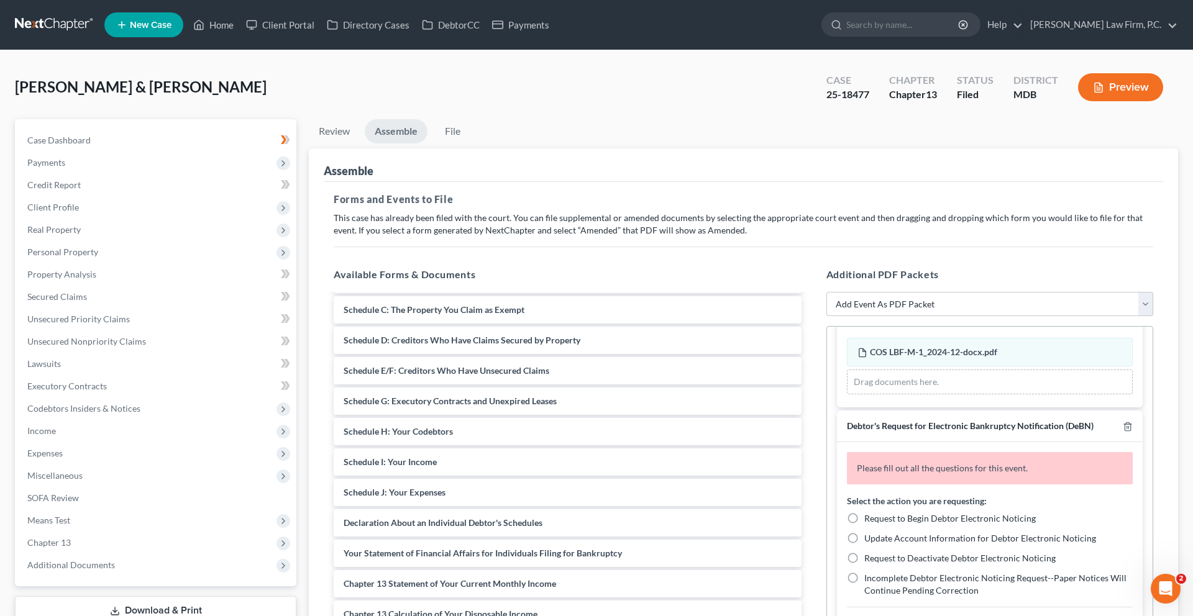
click at [1123, 314] on icon "button" at bounding box center [1128, 309] width 10 height 10
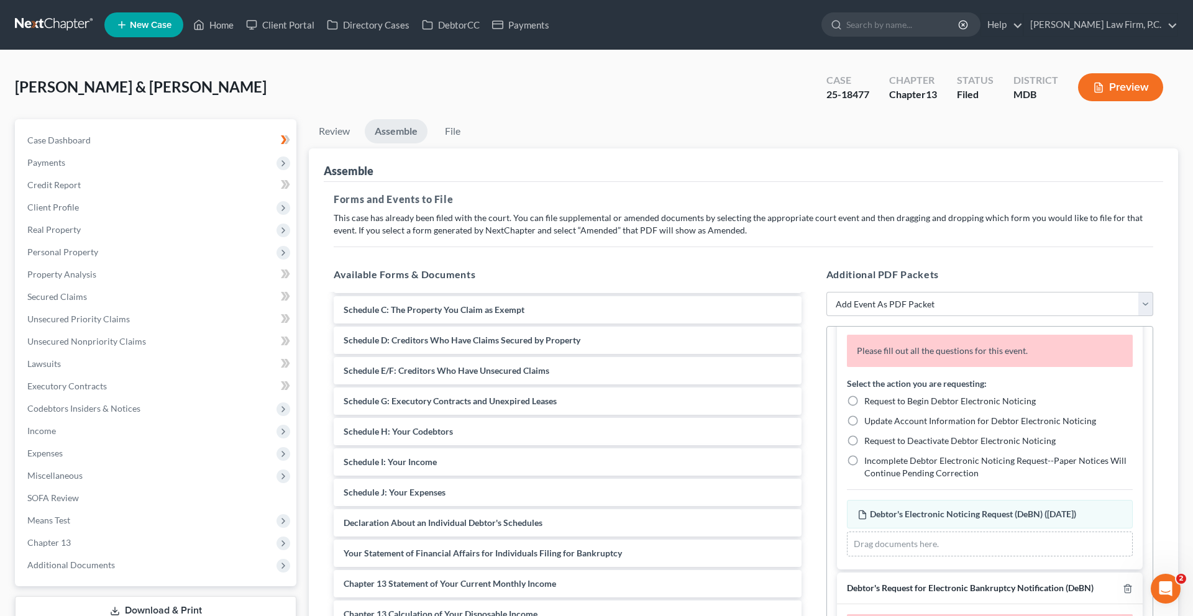
click at [1123, 314] on icon "button" at bounding box center [1128, 309] width 10 height 10
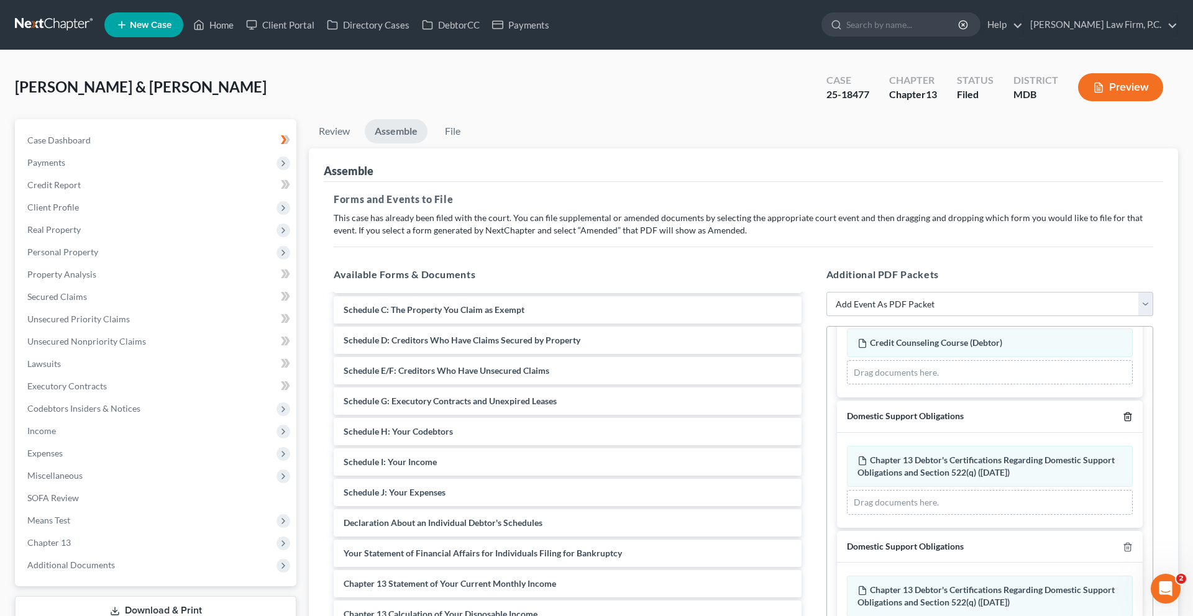
click at [1123, 422] on icon "button" at bounding box center [1128, 417] width 10 height 10
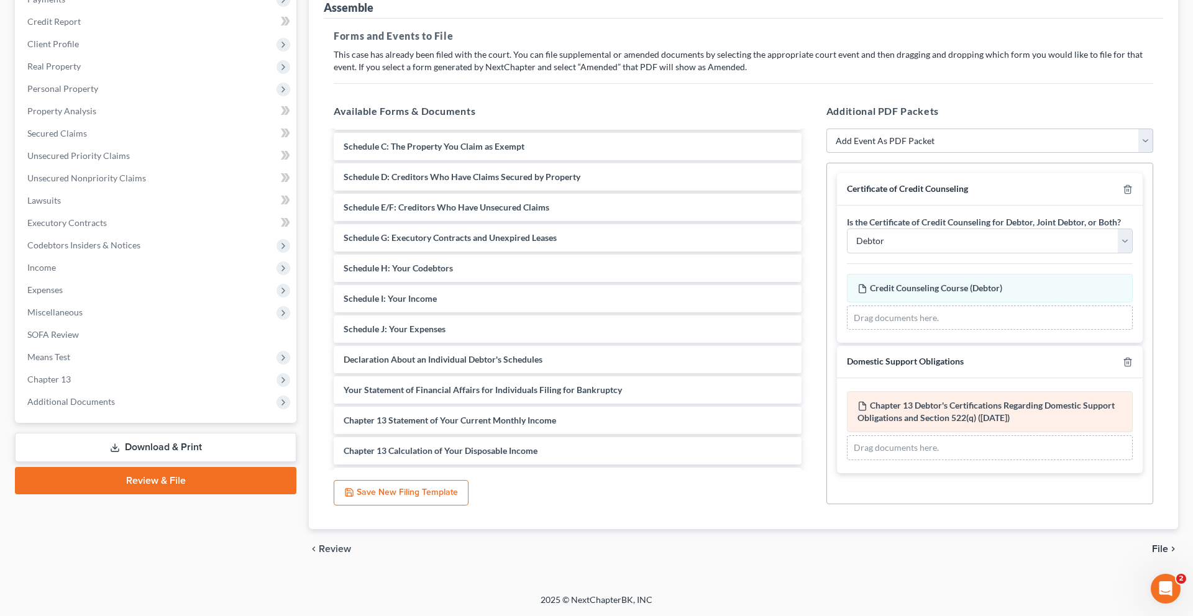
scroll to position [208, 0]
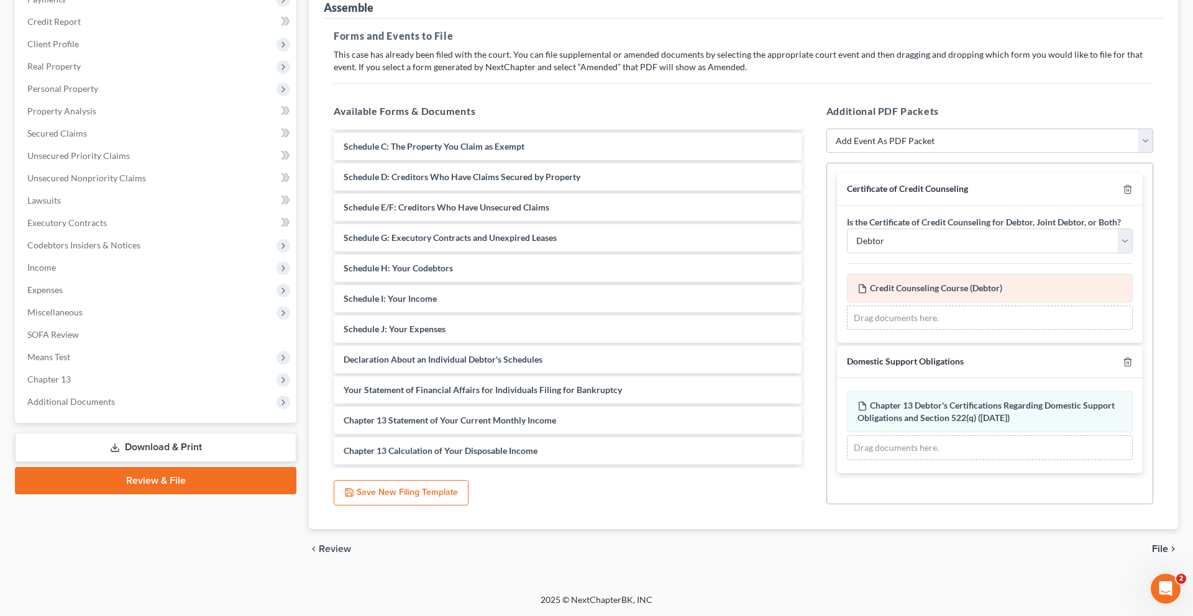
click at [1004, 293] on div "Credit Counseling Course (Debtor) Amended Credit Counseling Course (Debtor) Dra…" at bounding box center [990, 302] width 286 height 57
click at [1127, 365] on line "button" at bounding box center [1127, 363] width 0 height 2
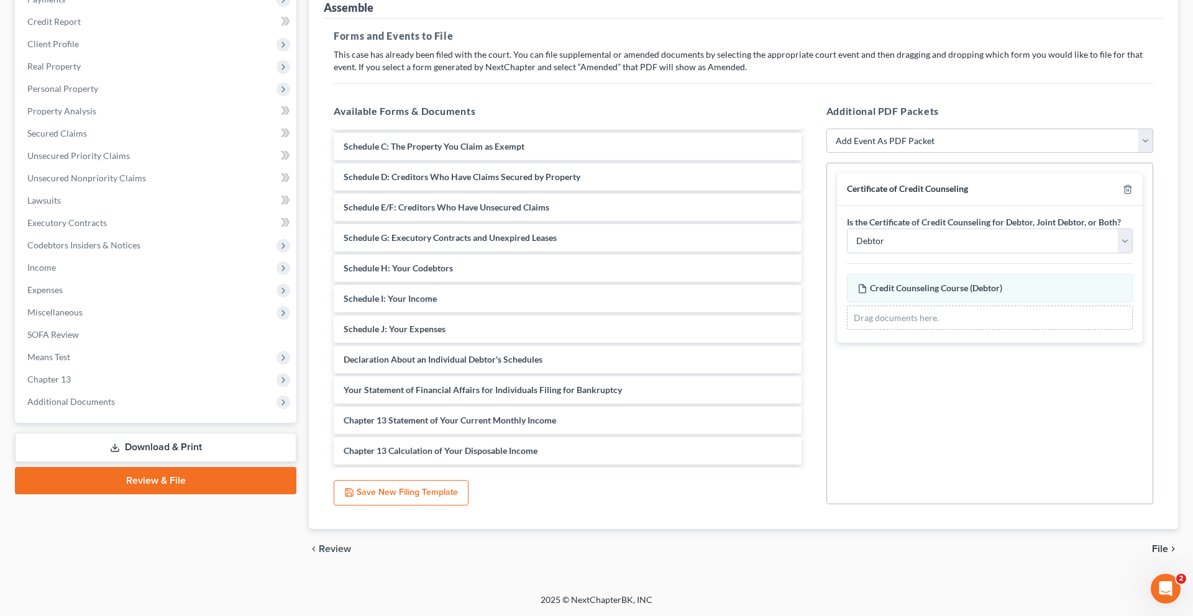
scroll to position [270, 0]
click at [1153, 544] on span "File" at bounding box center [1160, 549] width 16 height 10
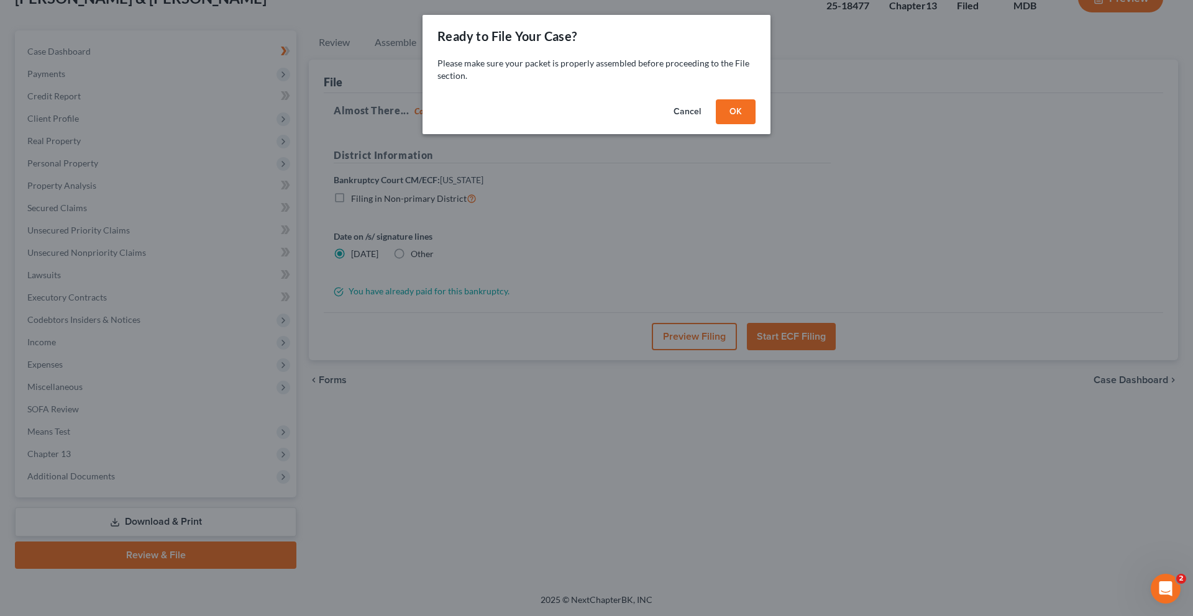
scroll to position [262, 0]
click at [756, 124] on button "OK" at bounding box center [736, 111] width 40 height 25
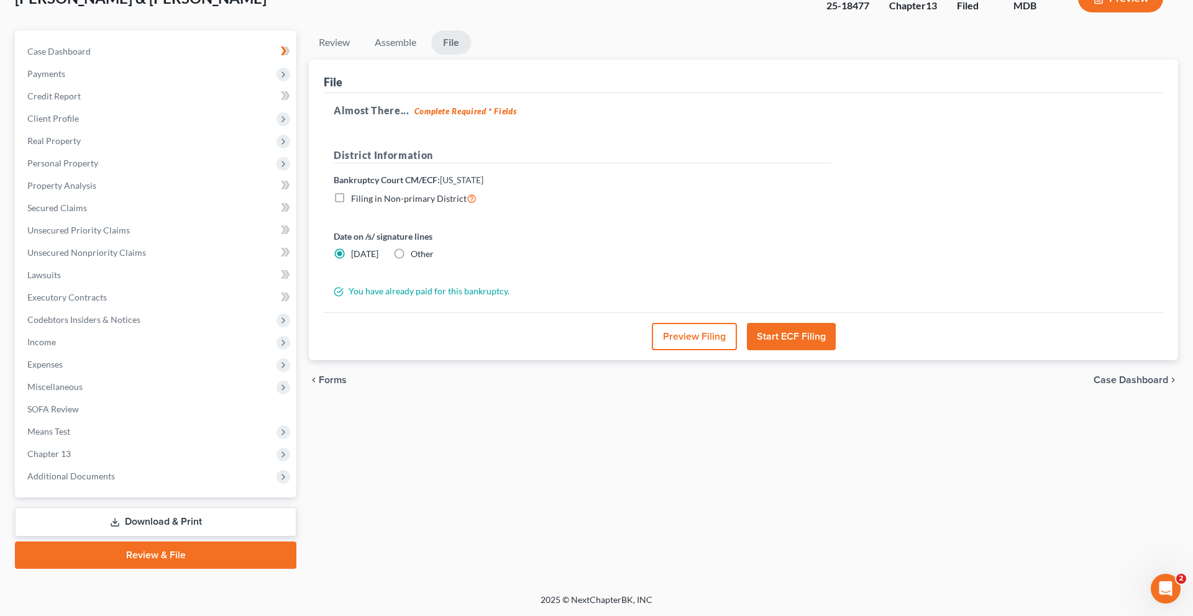
click at [693, 323] on button "Preview Filing" at bounding box center [694, 336] width 85 height 27
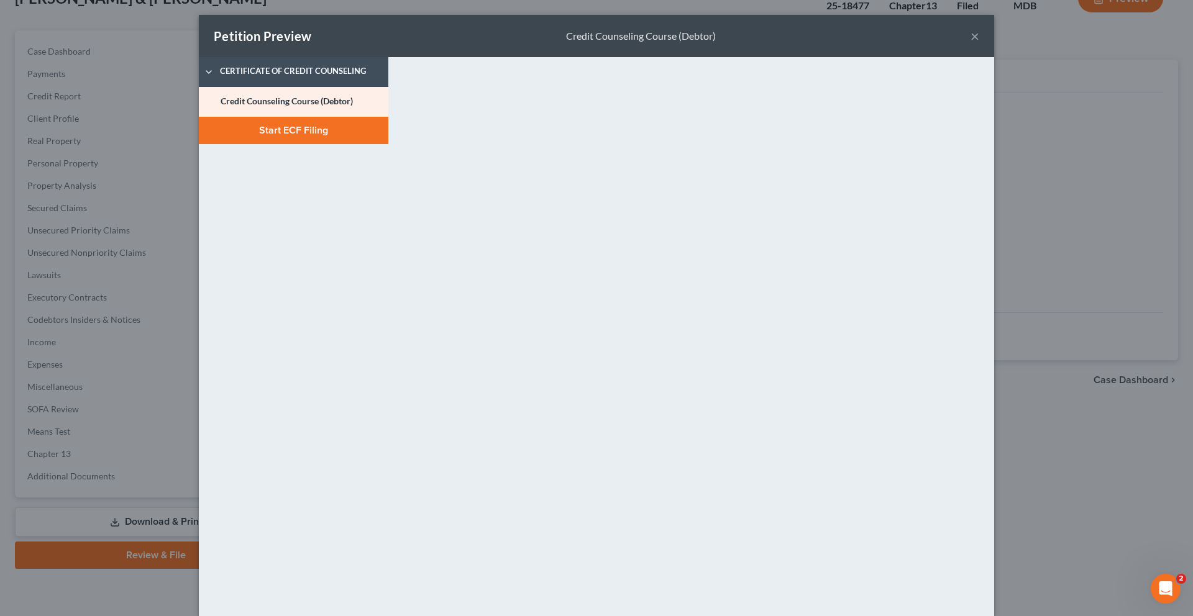
click at [979, 43] on button "×" at bounding box center [975, 36] width 9 height 15
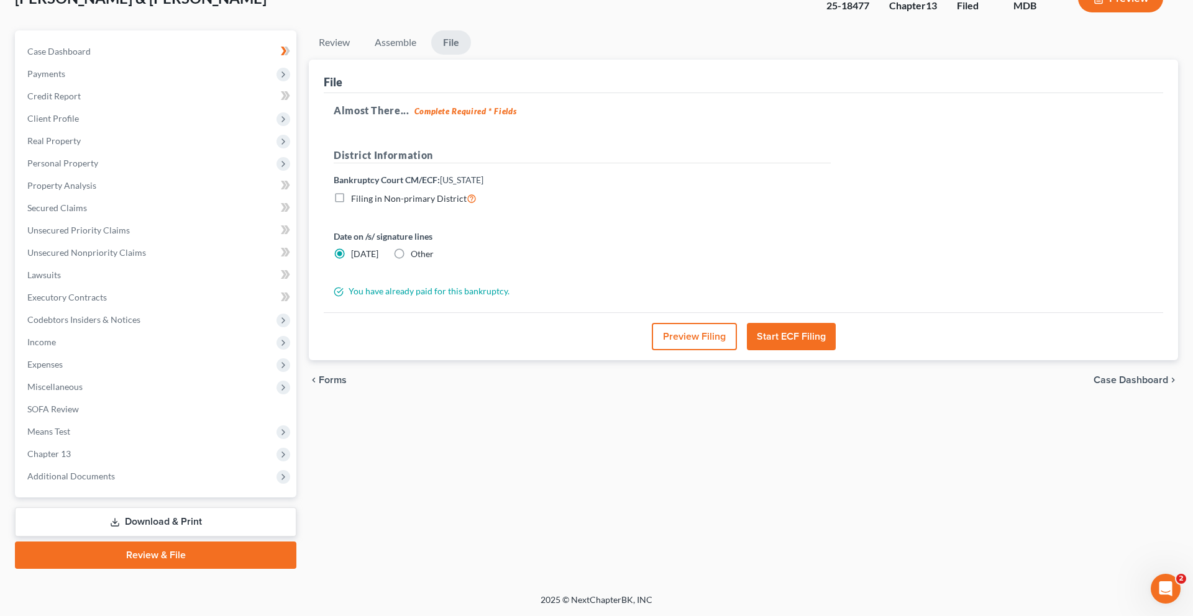
click at [811, 323] on button "Start ECF Filing" at bounding box center [791, 336] width 89 height 27
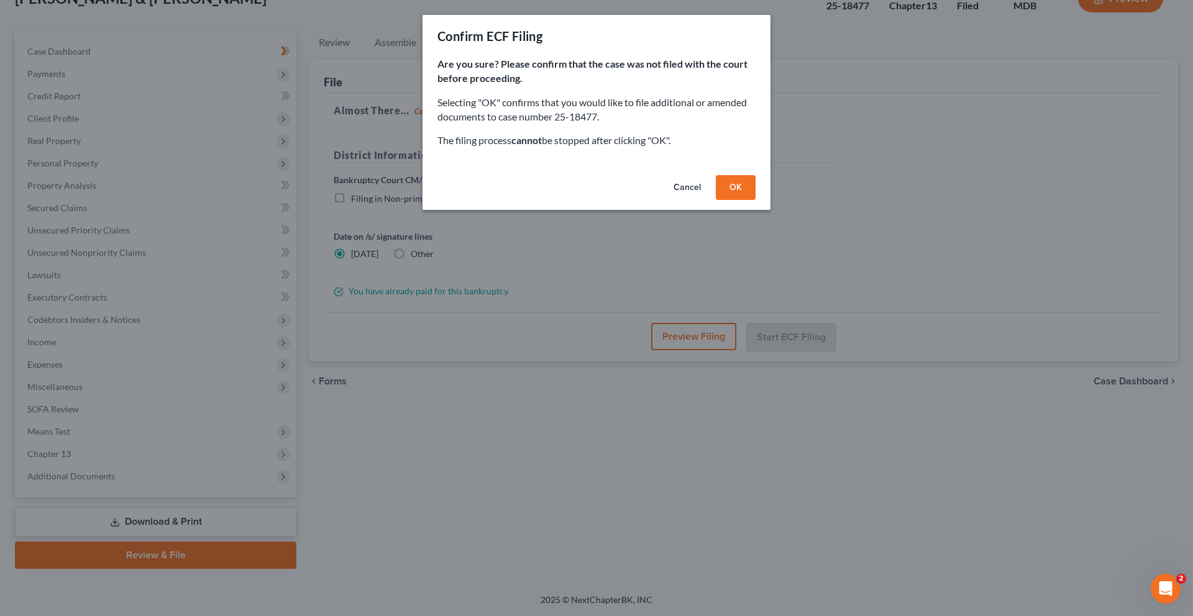
click at [756, 200] on button "OK" at bounding box center [736, 187] width 40 height 25
